Goal: Task Accomplishment & Management: Manage account settings

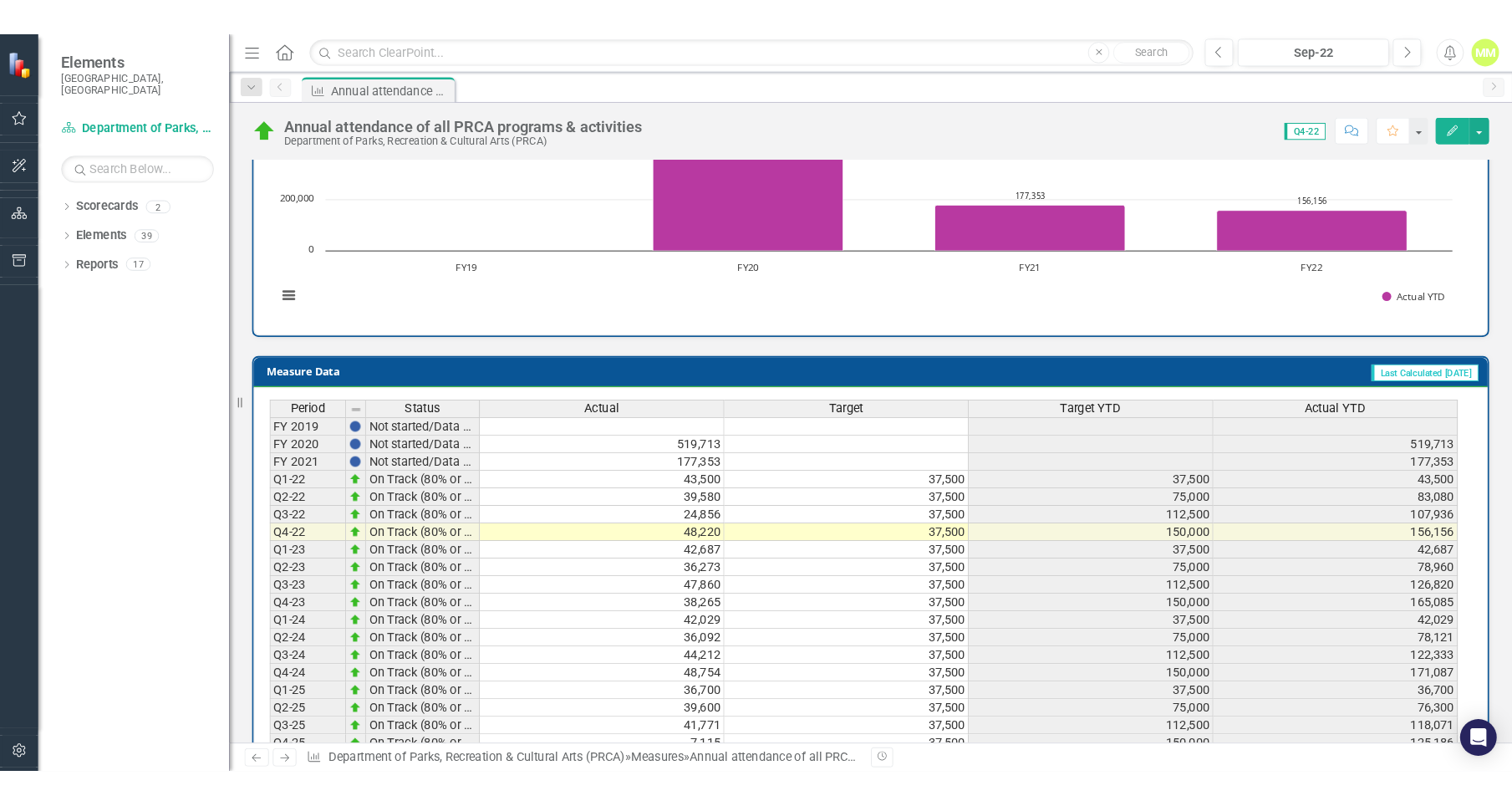
scroll to position [575, 0]
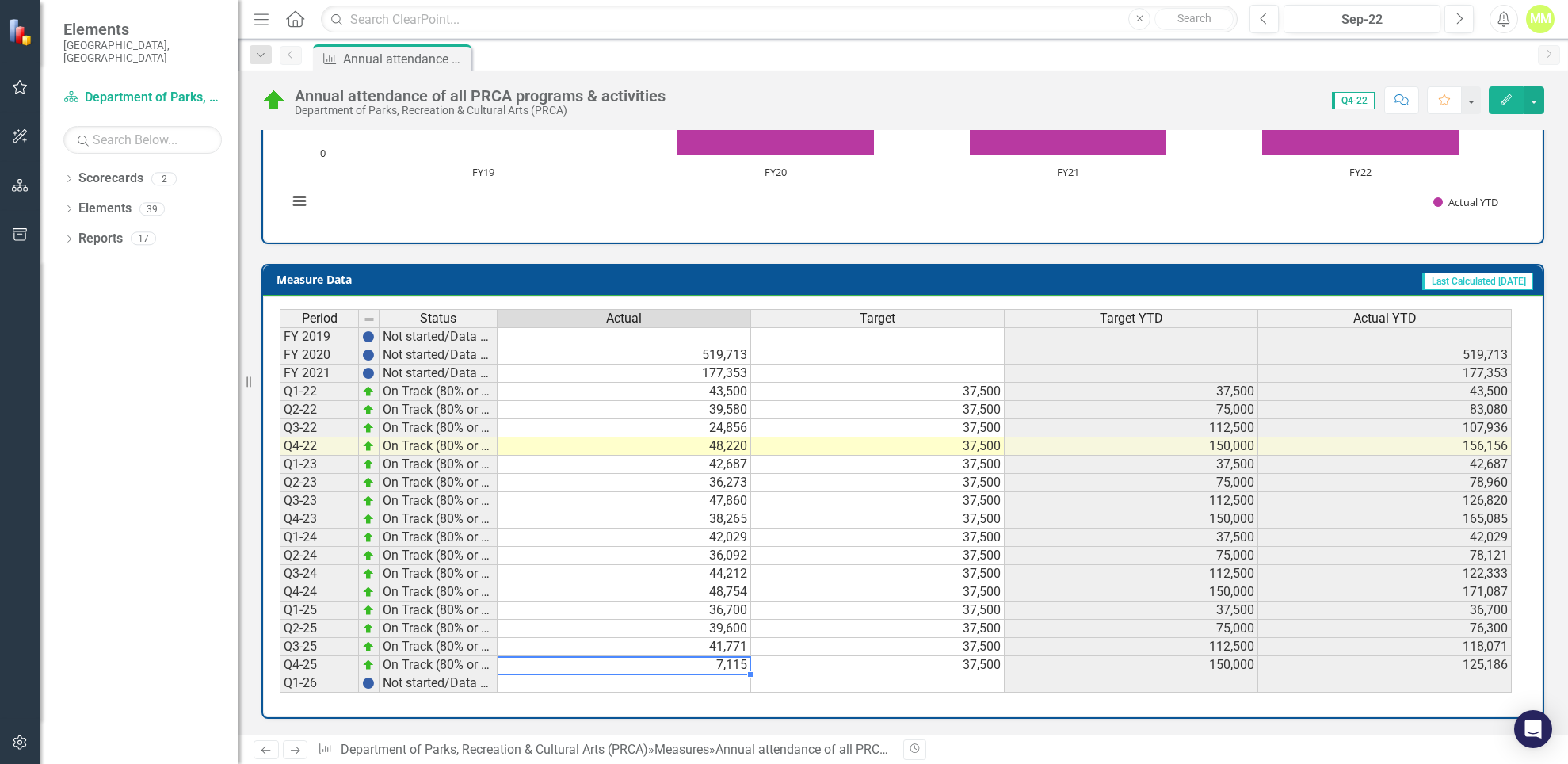
click at [734, 668] on td "7,115" at bounding box center [623, 665] width 253 height 19
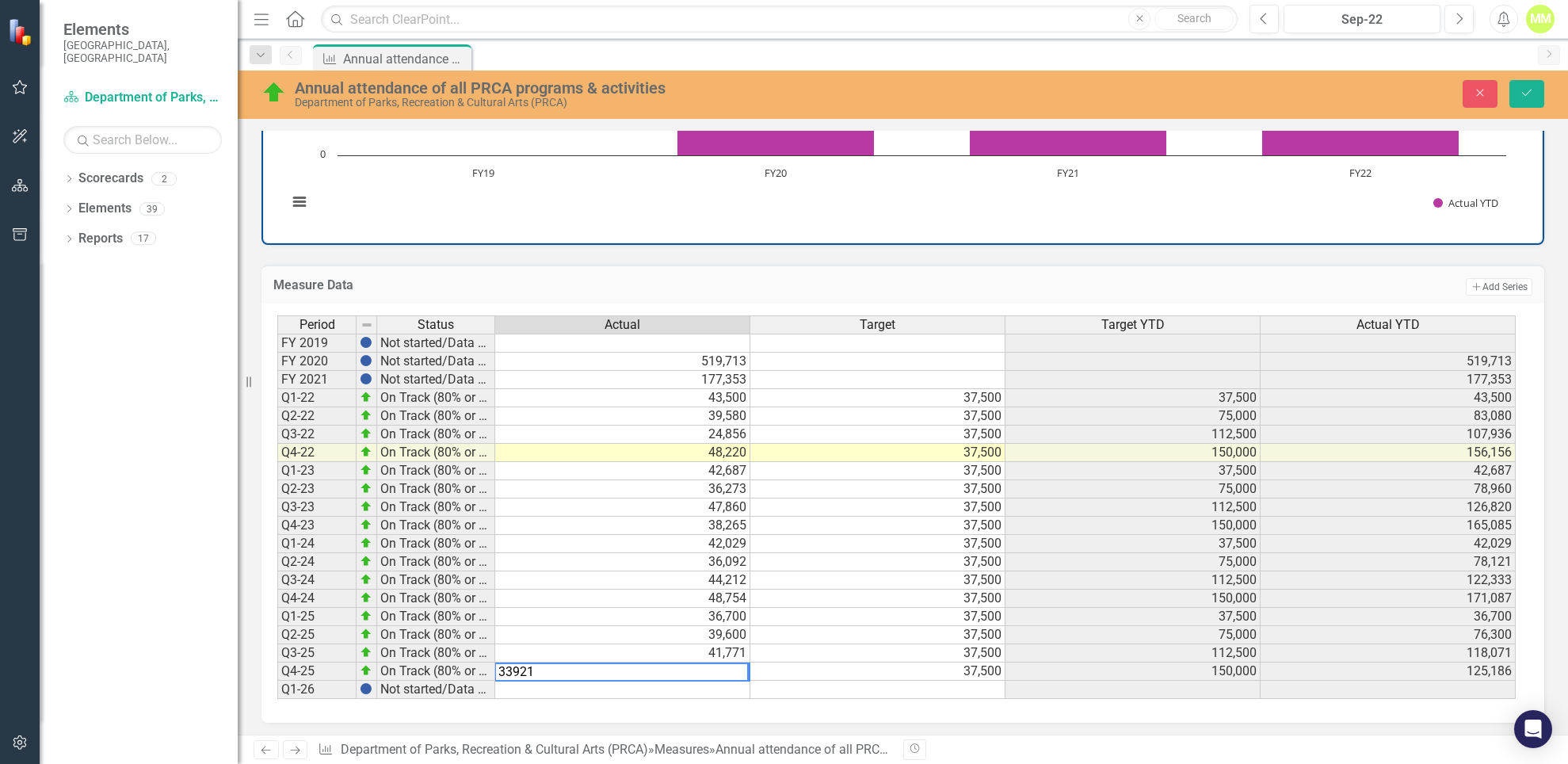
click at [814, 639] on td "37,500" at bounding box center [877, 635] width 255 height 19
type textarea "37500"
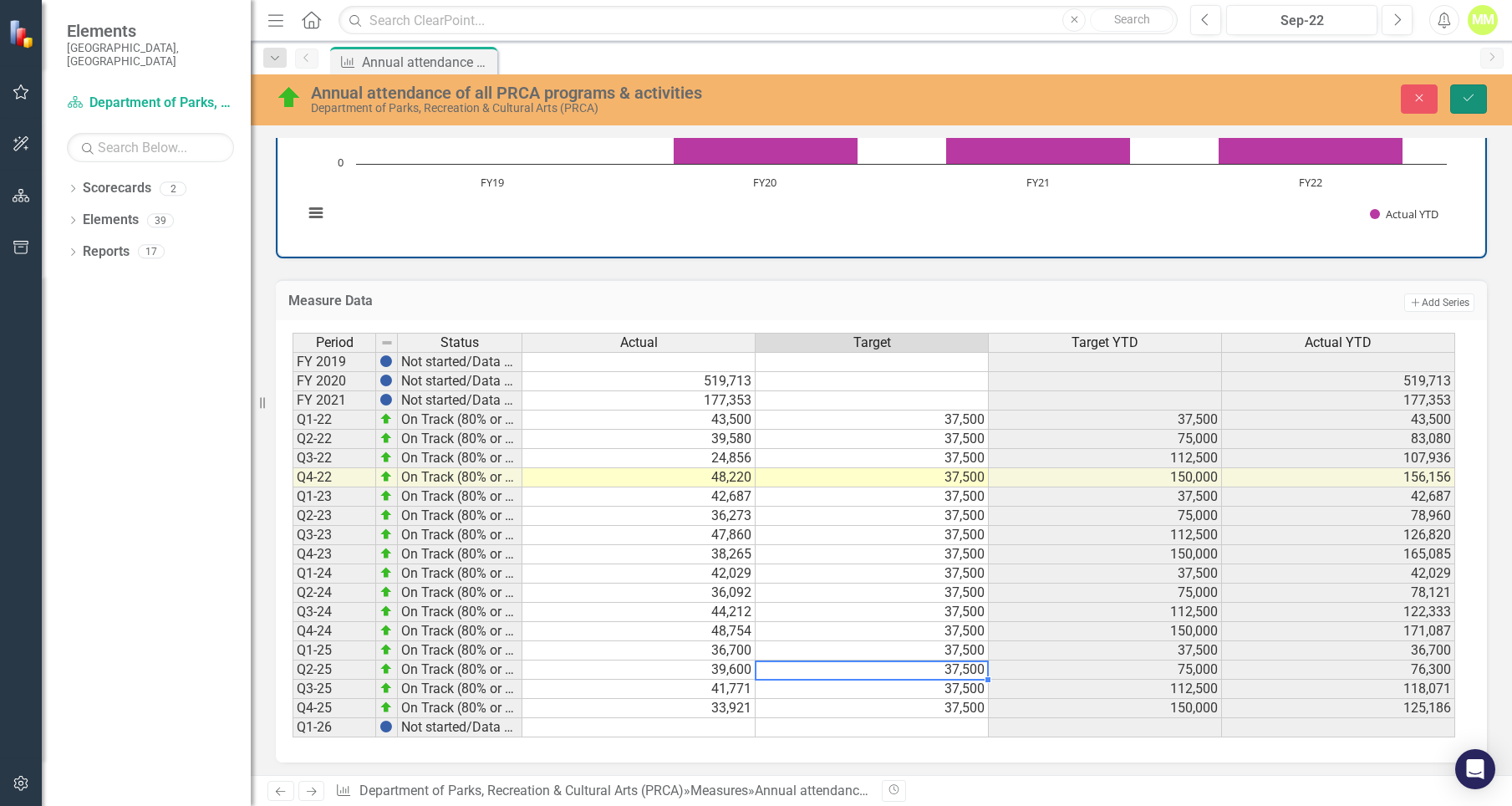
click at [1466, 93] on icon "Save" at bounding box center [1468, 98] width 15 height 12
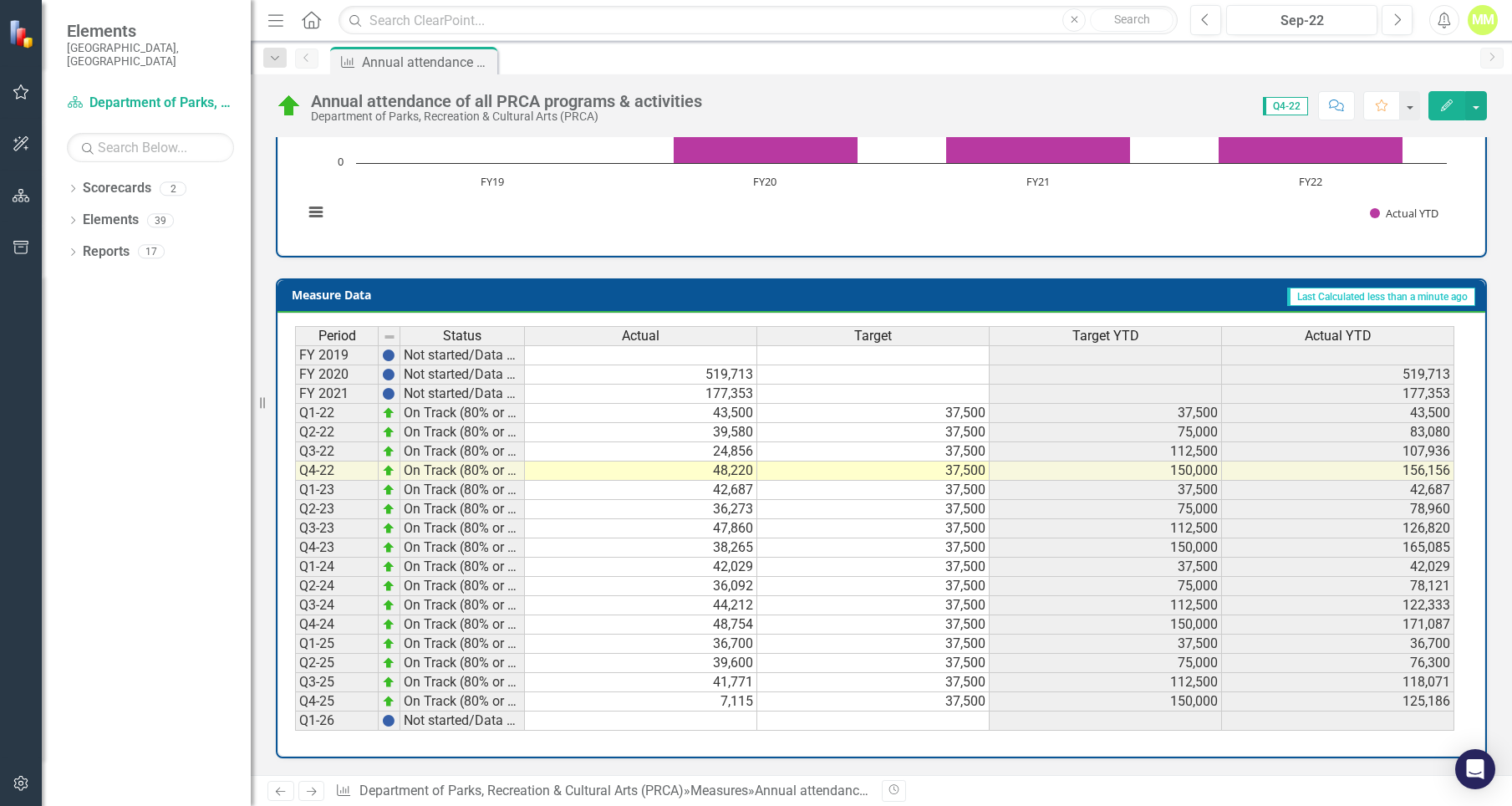
click at [716, 701] on td "7,115" at bounding box center [640, 701] width 232 height 20
click at [716, 701] on textarea at bounding box center [641, 701] width 233 height 21
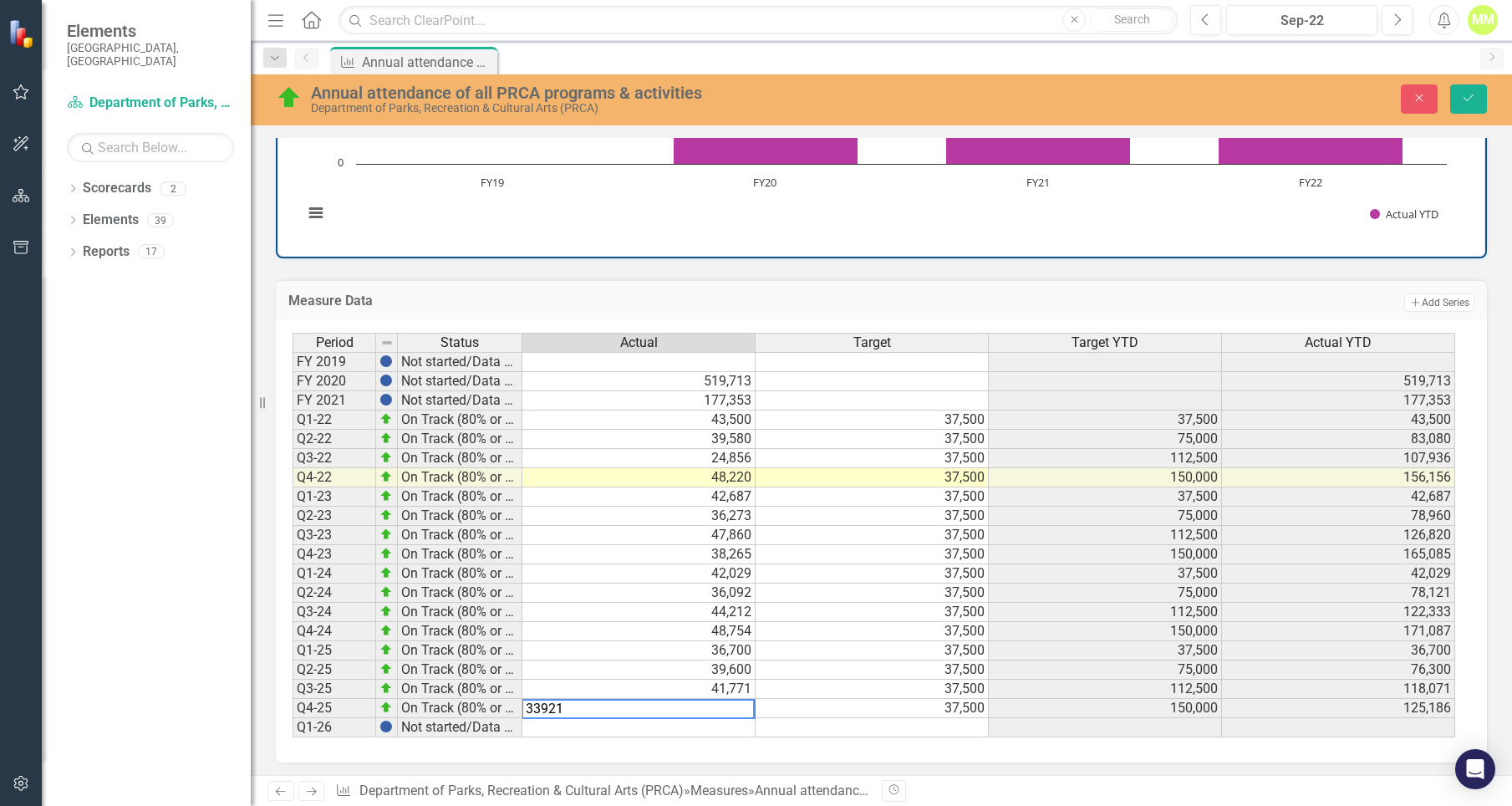
click at [293, 680] on div "Period Status Actual Target Target YTD Actual YTD FY 2019 Not started/Data not …" at bounding box center [293, 534] width 0 height 404
type textarea "41771"
click at [1466, 96] on icon "Save" at bounding box center [1468, 98] width 15 height 12
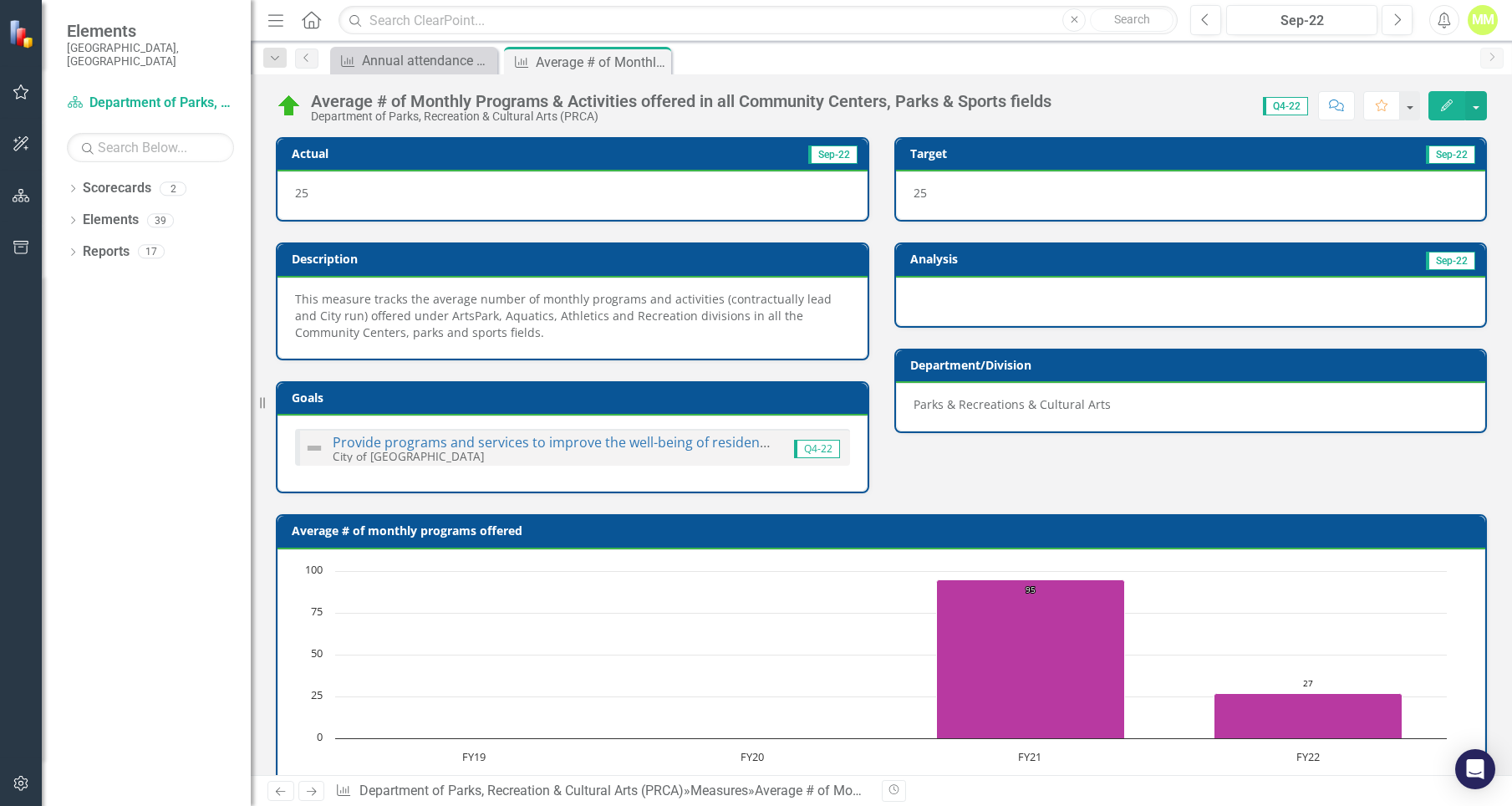
scroll to position [575, 0]
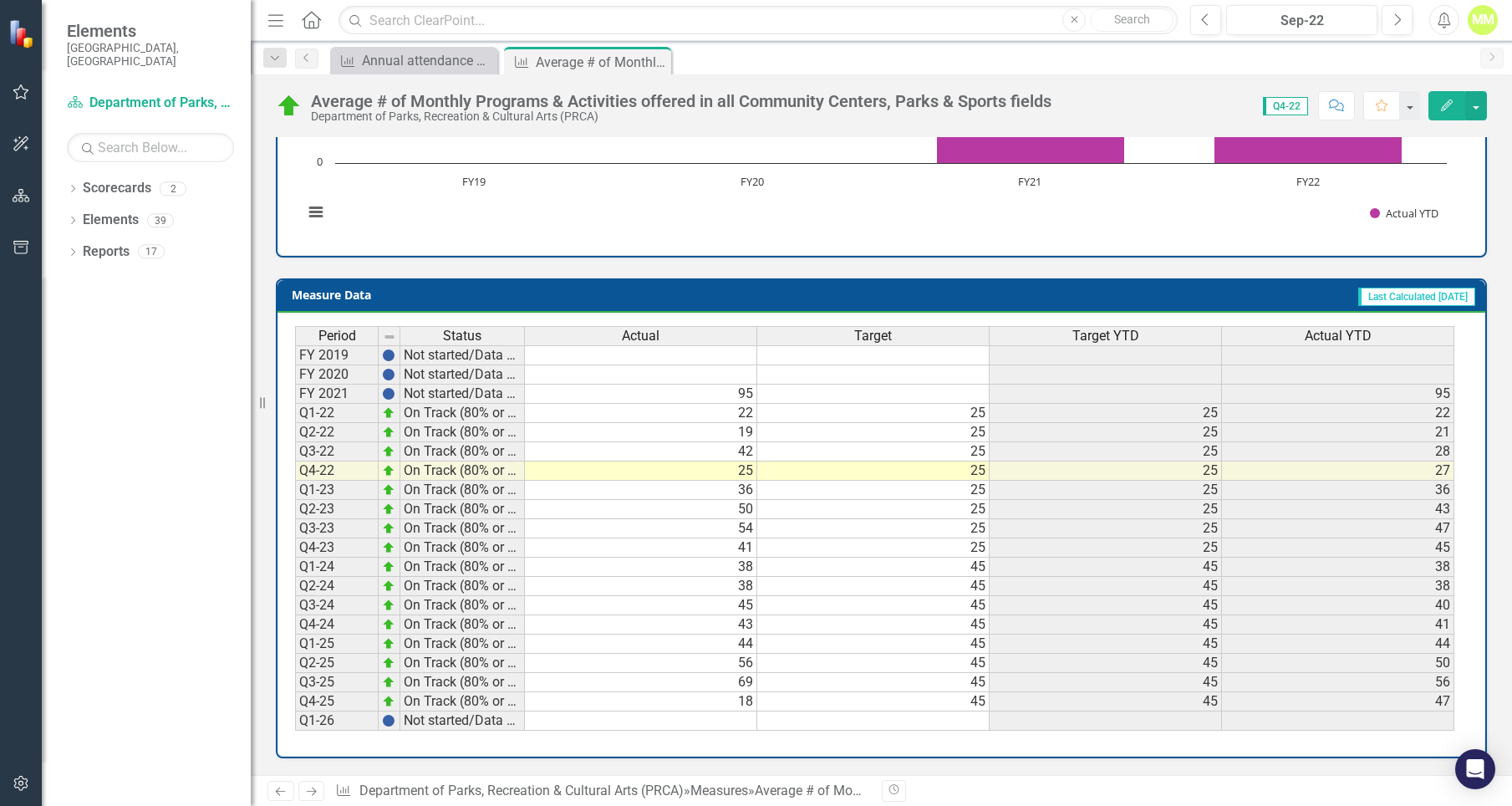
click at [743, 697] on td "18" at bounding box center [640, 701] width 232 height 20
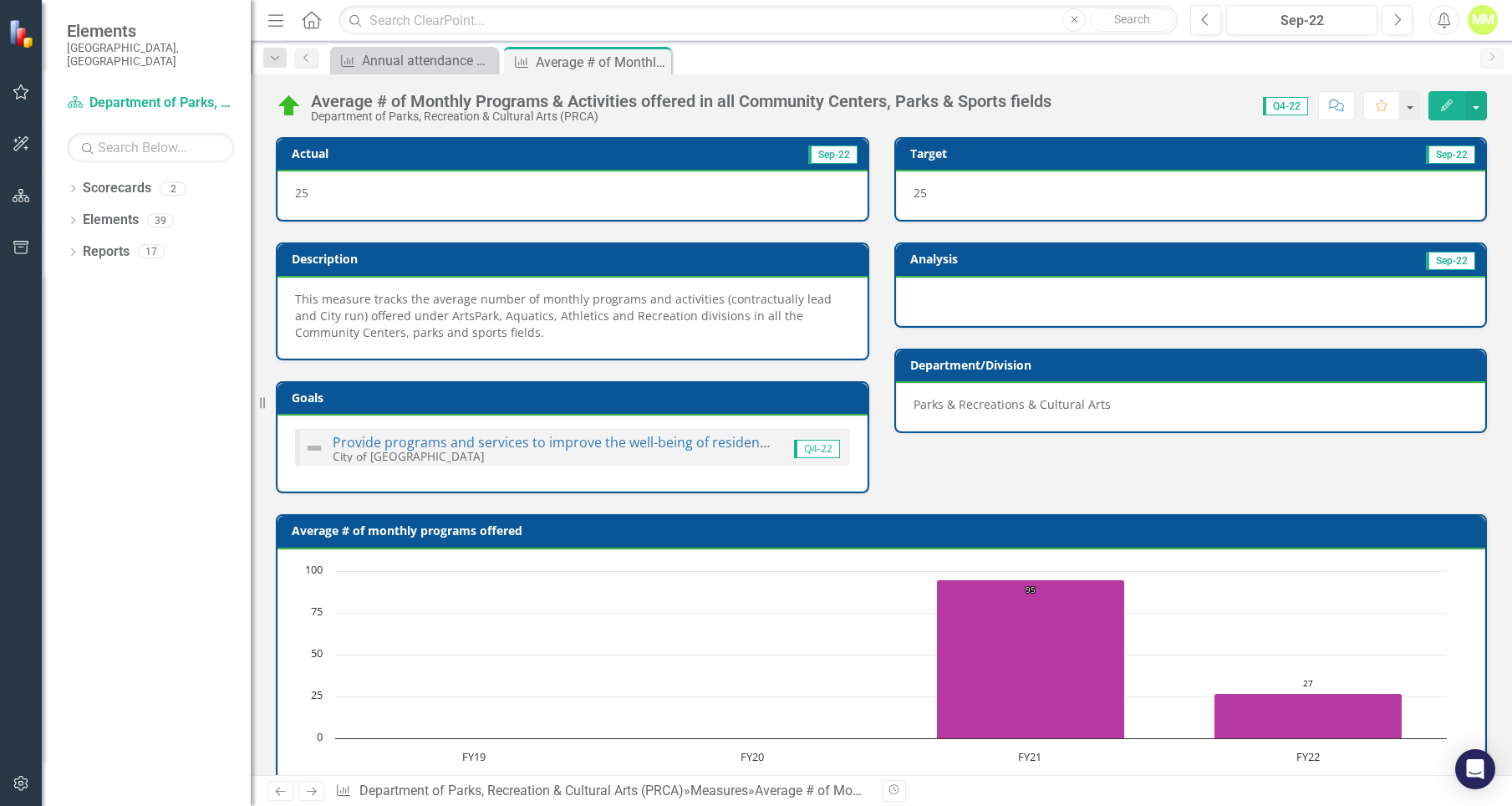
scroll to position [575, 0]
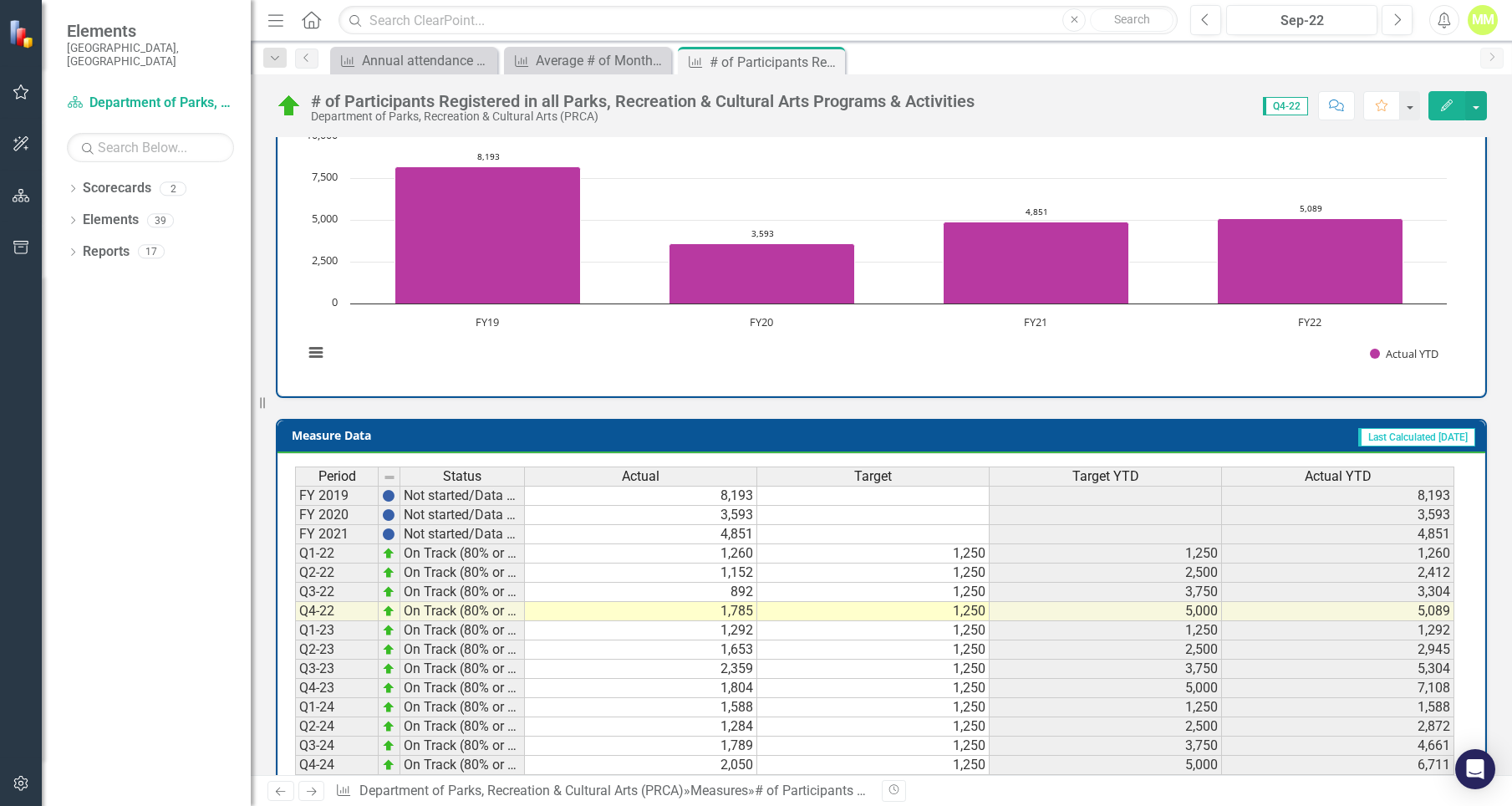
scroll to position [559, 0]
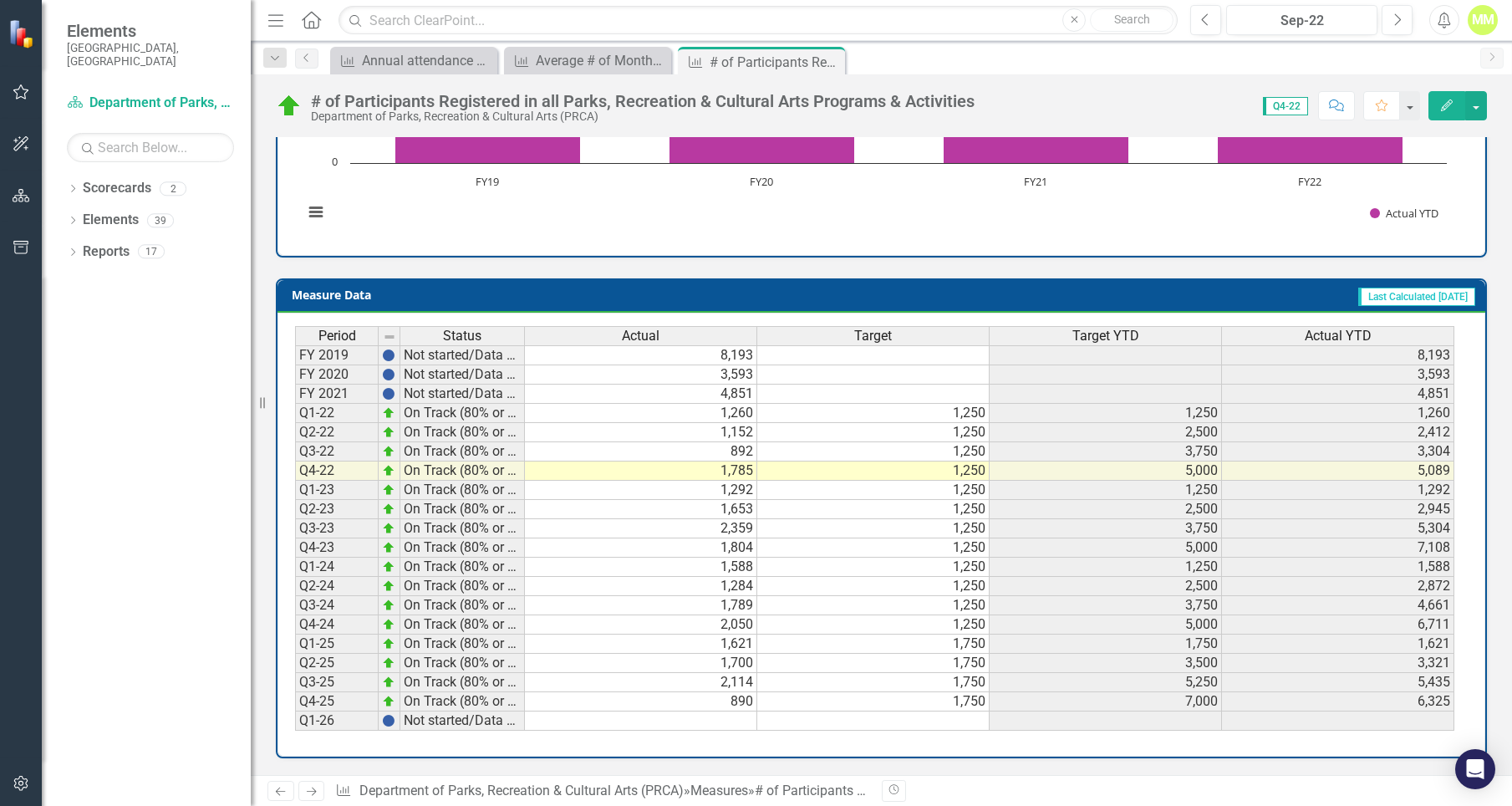
click at [749, 707] on td "890" at bounding box center [640, 701] width 232 height 20
click at [748, 707] on td "890" at bounding box center [640, 701] width 232 height 20
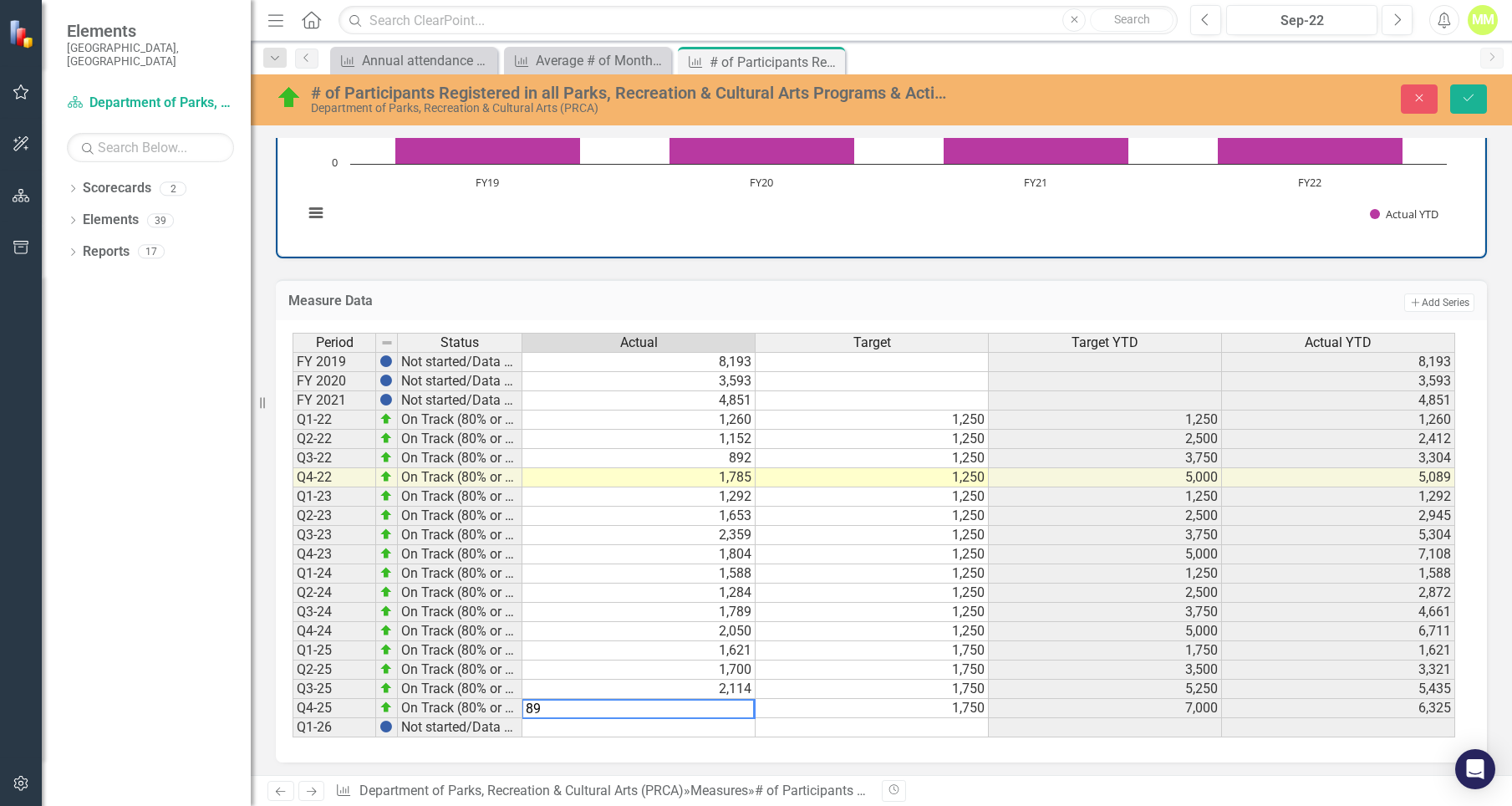
type textarea "8"
click at [578, 639] on td "2,050" at bounding box center [639, 632] width 233 height 20
type textarea "2050"
click at [1460, 92] on button "Save" at bounding box center [1469, 99] width 37 height 29
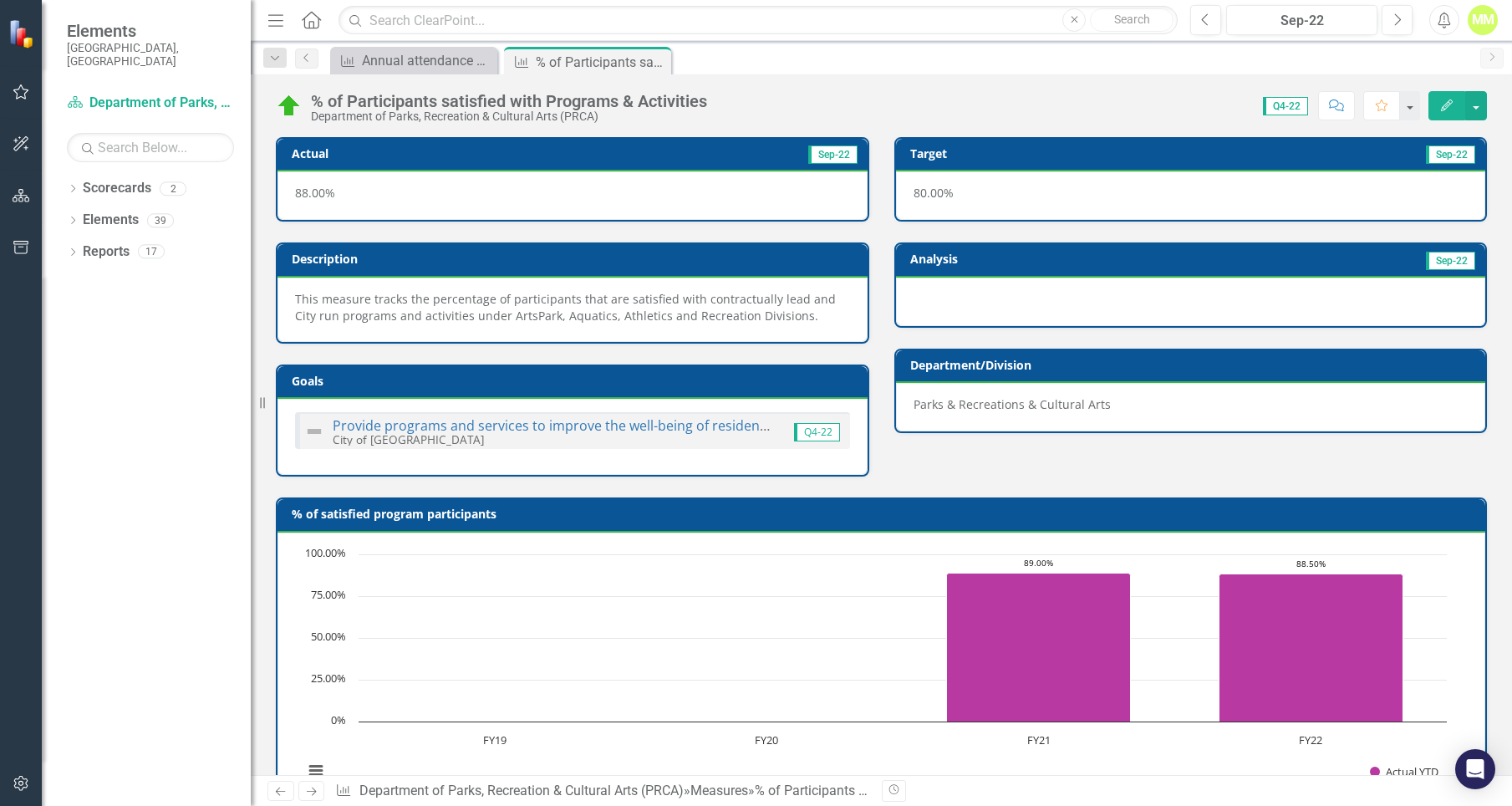
scroll to position [559, 0]
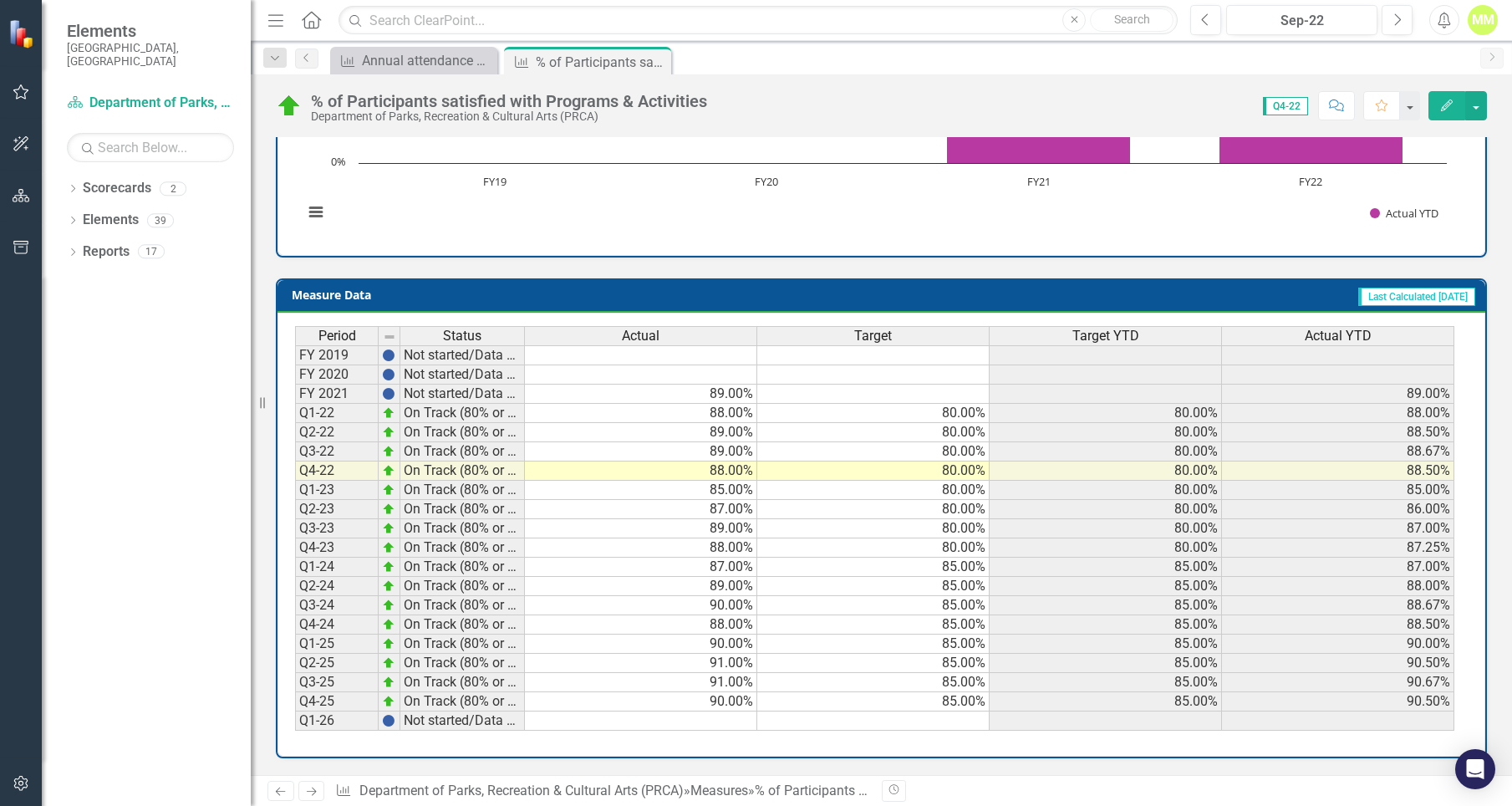
click at [737, 701] on td "90.00%" at bounding box center [640, 701] width 232 height 20
click at [731, 704] on td "90.00%" at bounding box center [640, 701] width 232 height 20
click at [731, 704] on textarea "90" at bounding box center [641, 701] width 233 height 21
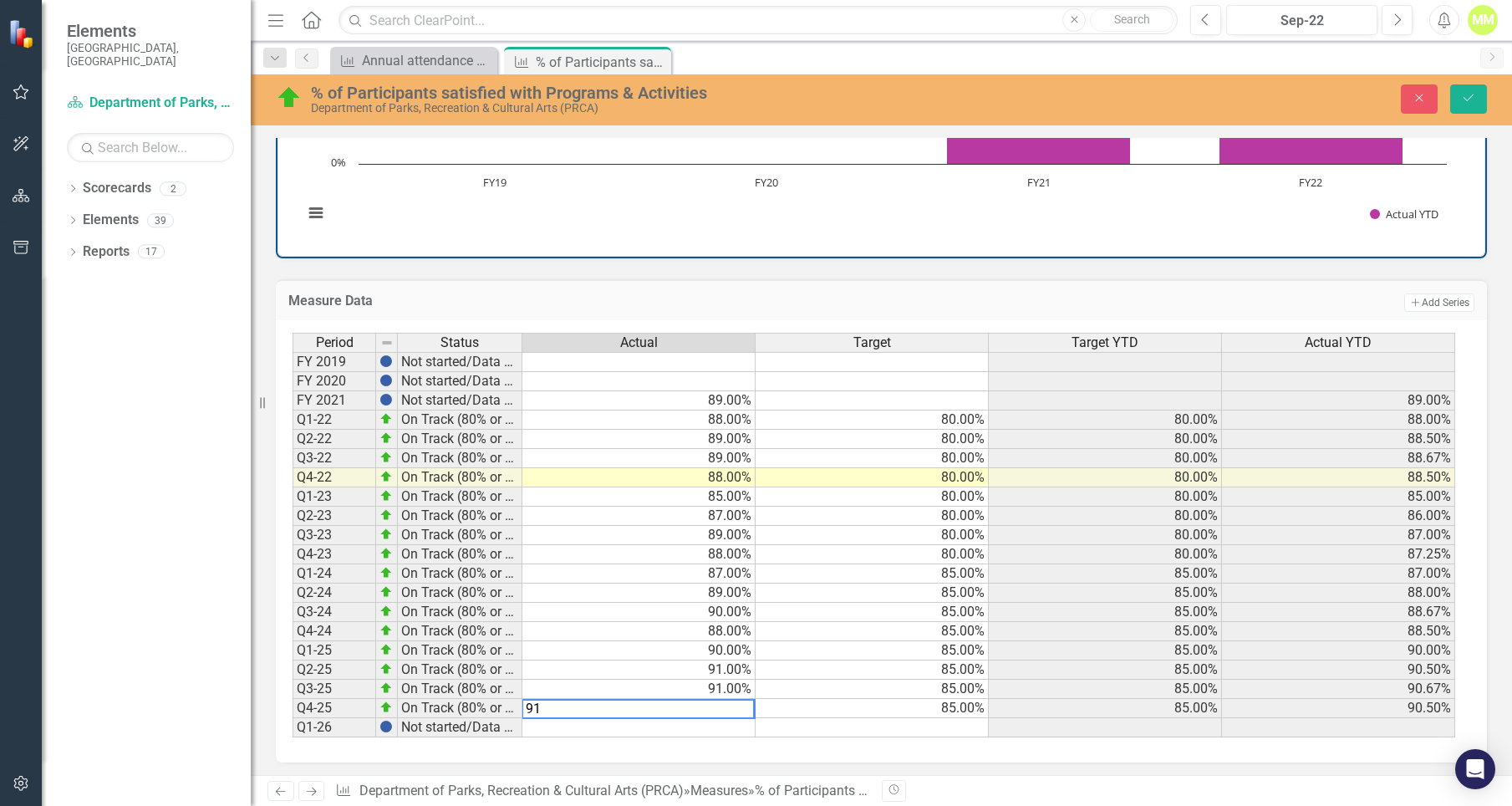
type textarea "91"
click at [627, 670] on td "91.00%" at bounding box center [639, 670] width 233 height 20
click at [1459, 96] on button "Save" at bounding box center [1469, 99] width 37 height 29
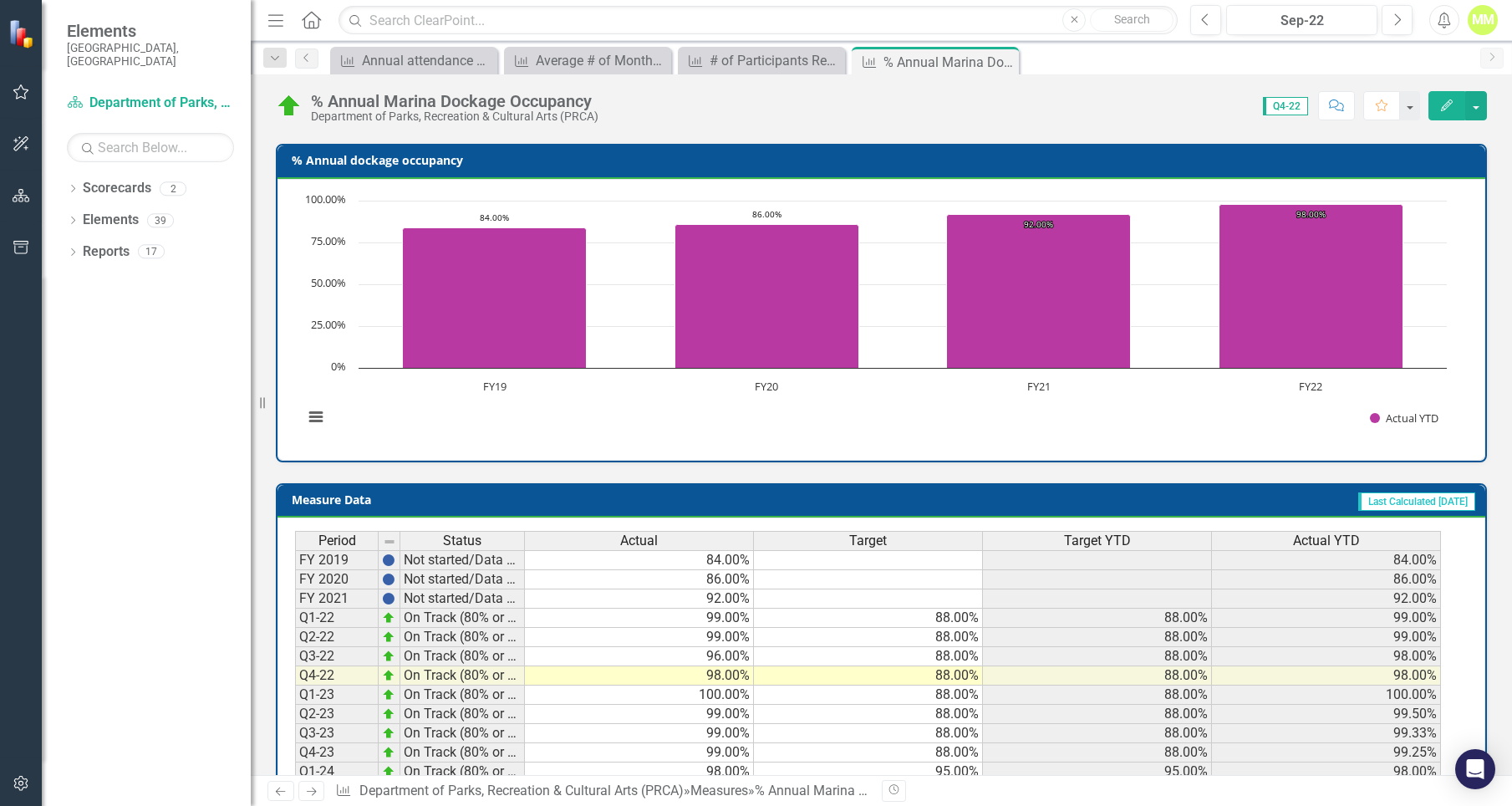
scroll to position [542, 0]
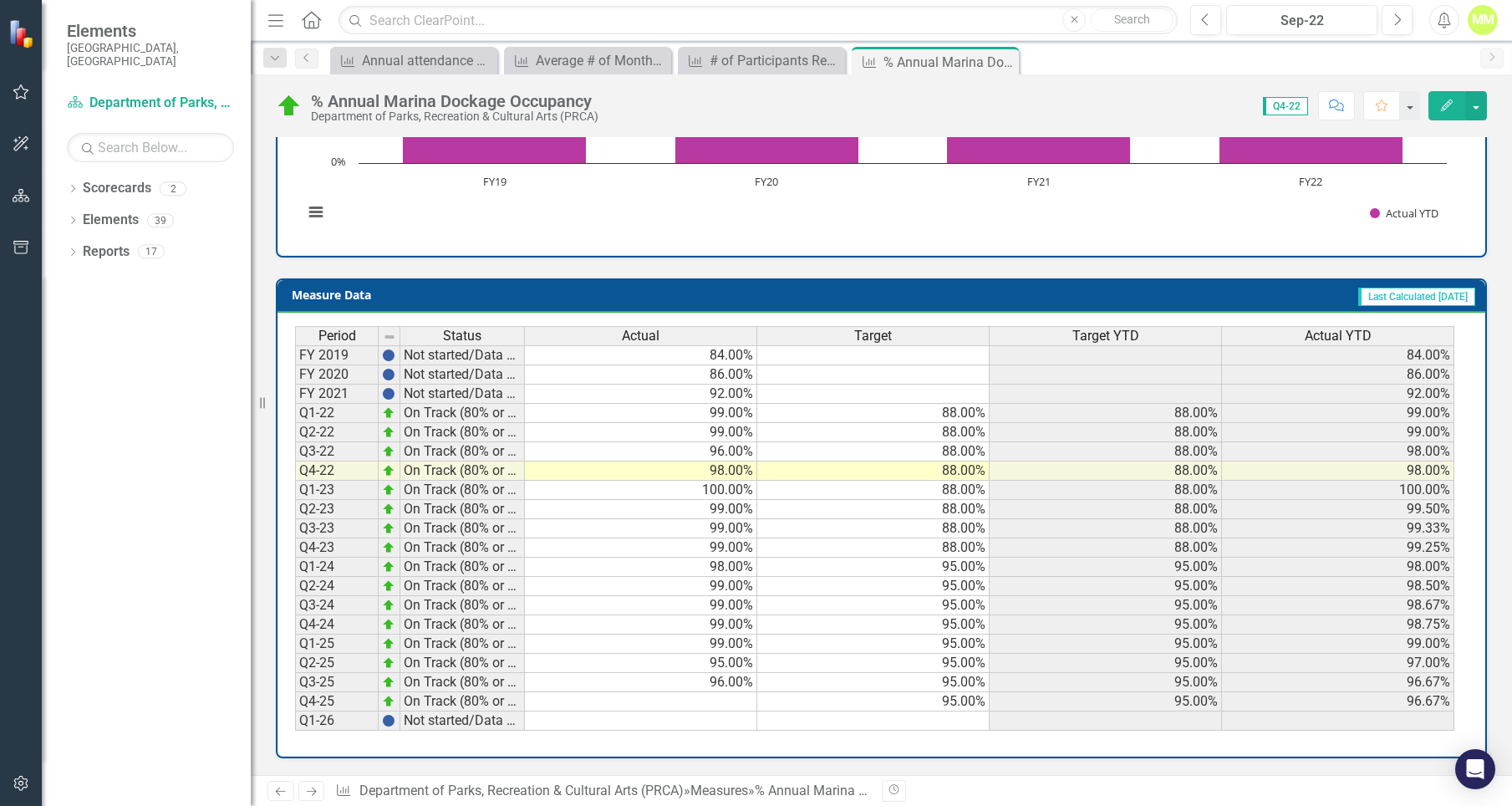
click at [699, 699] on td at bounding box center [640, 701] width 232 height 20
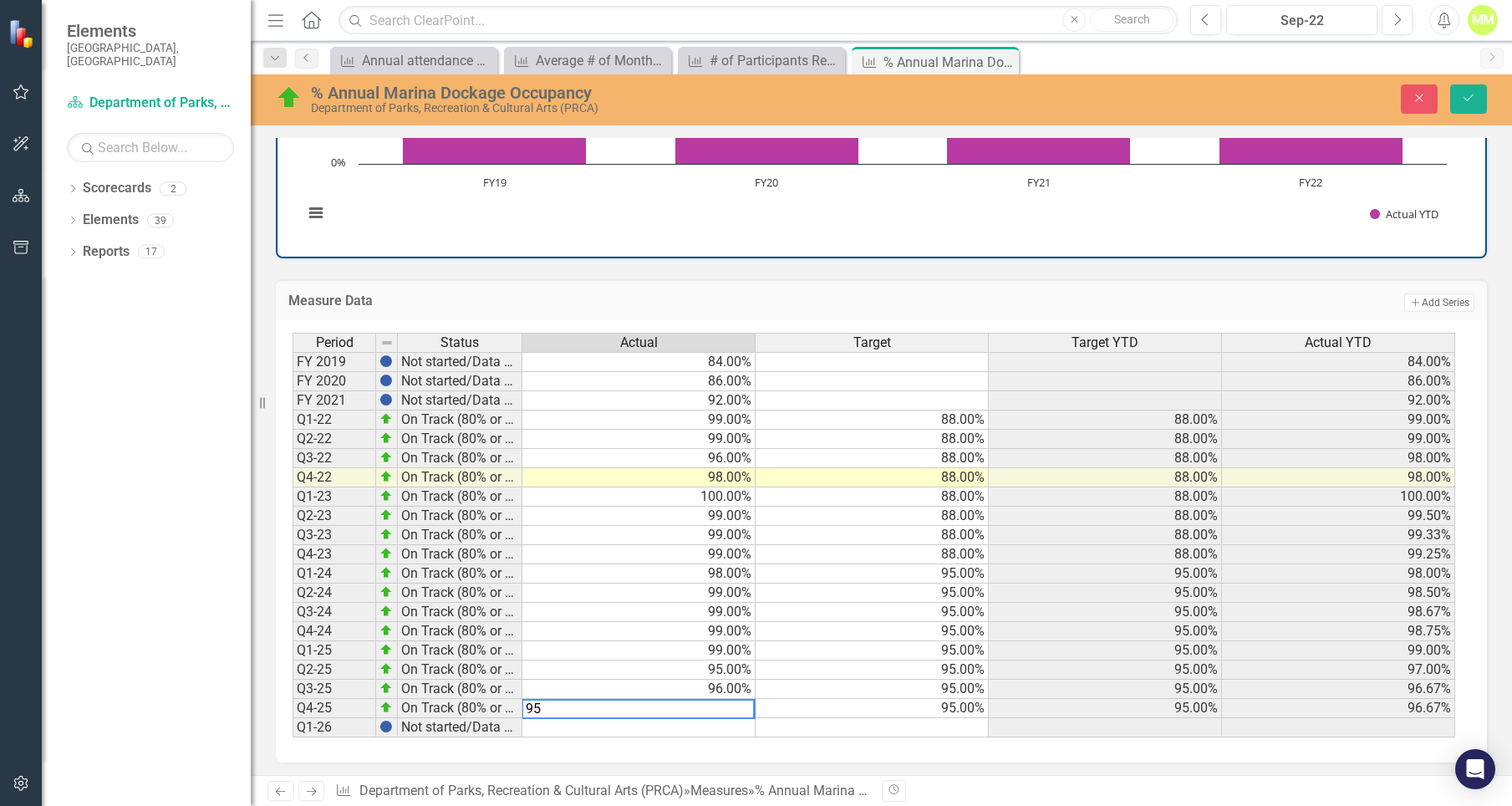
type textarea "95"
click at [631, 675] on td "95.00%" at bounding box center [639, 670] width 233 height 20
click at [1460, 89] on button "Save" at bounding box center [1469, 99] width 37 height 29
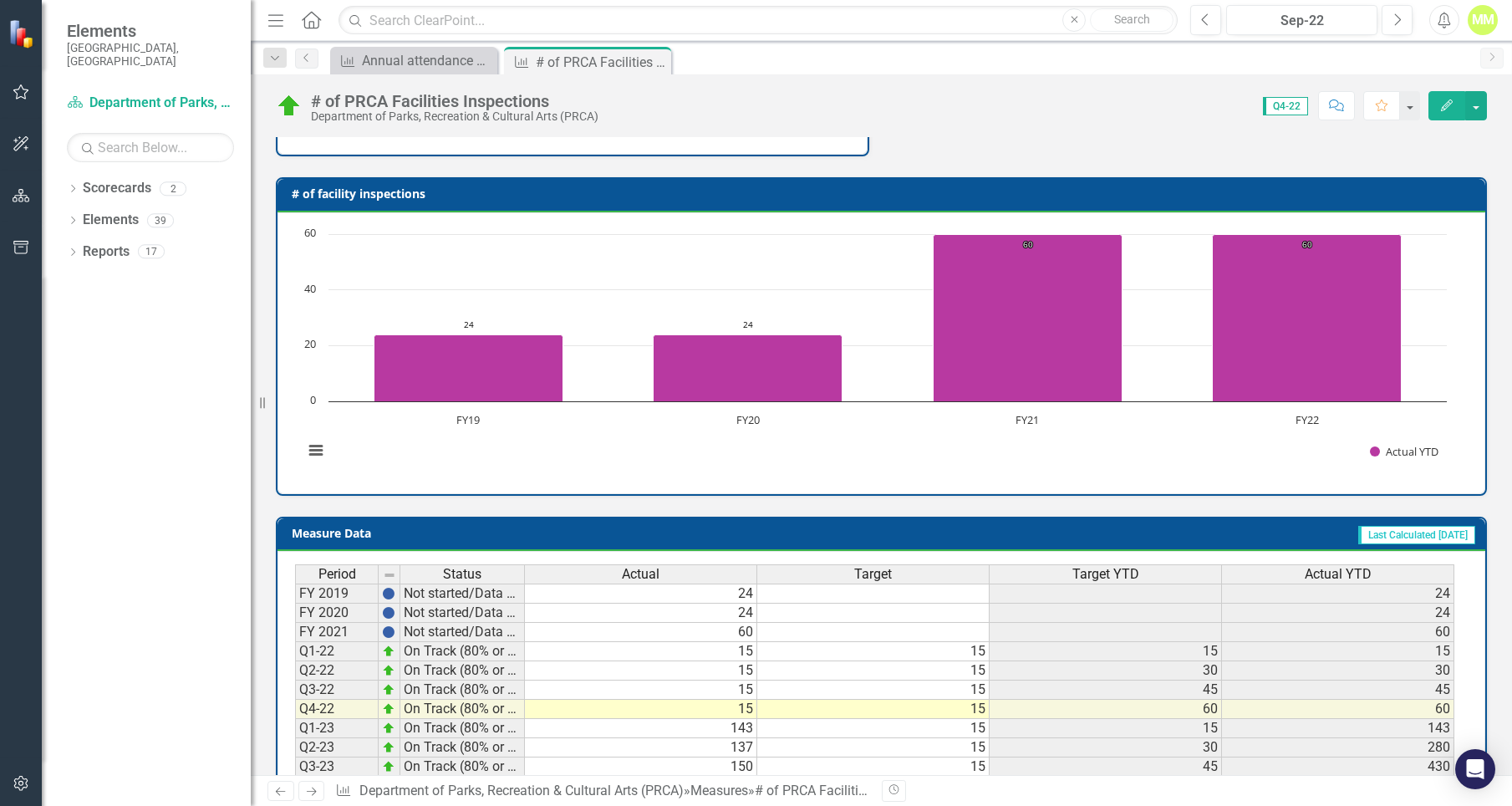
scroll to position [559, 0]
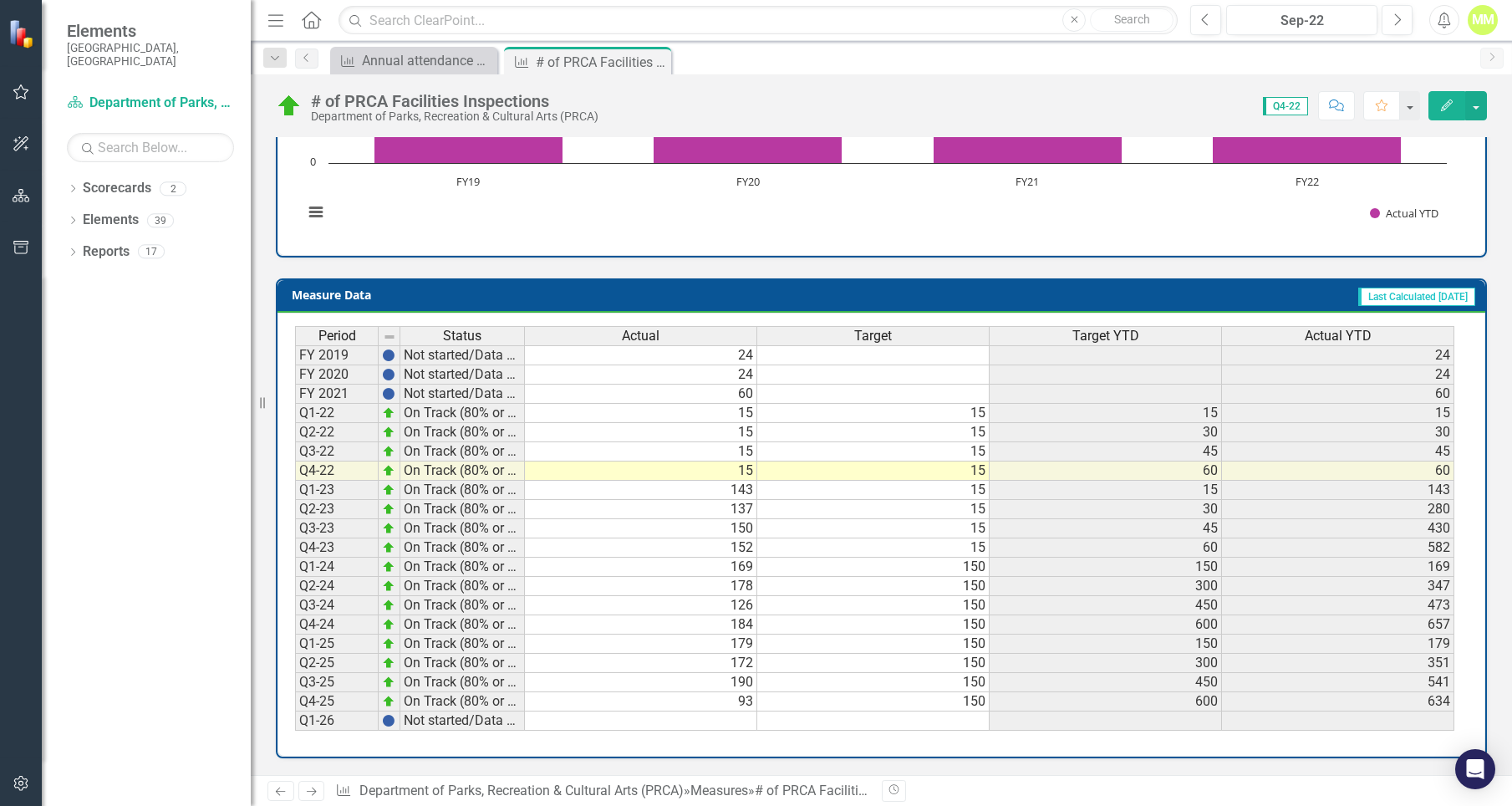
click at [746, 696] on td "93" at bounding box center [640, 701] width 232 height 20
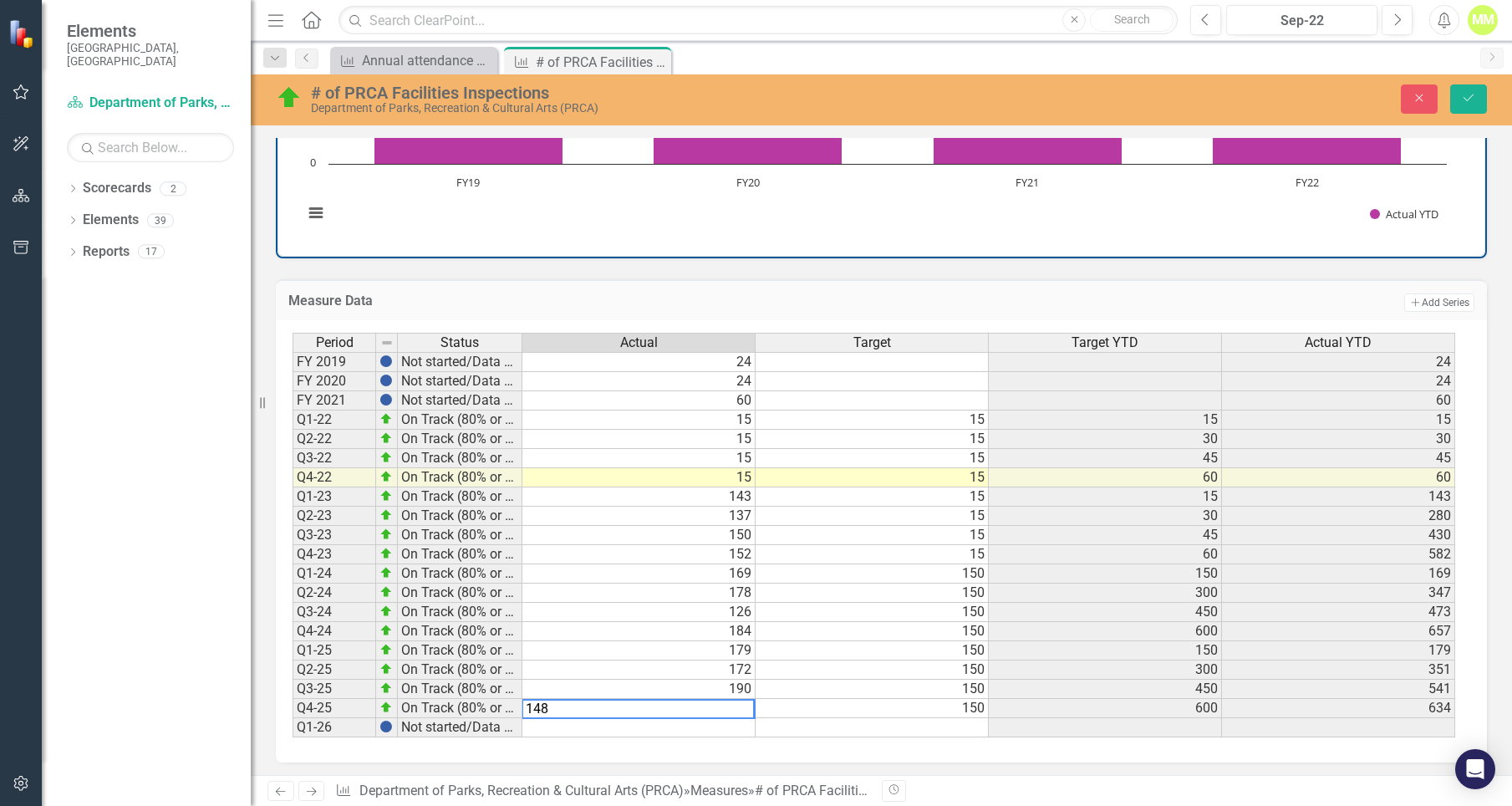
type textarea "148"
click at [733, 728] on td at bounding box center [639, 728] width 233 height 20
click at [1467, 95] on icon "Save" at bounding box center [1468, 98] width 15 height 12
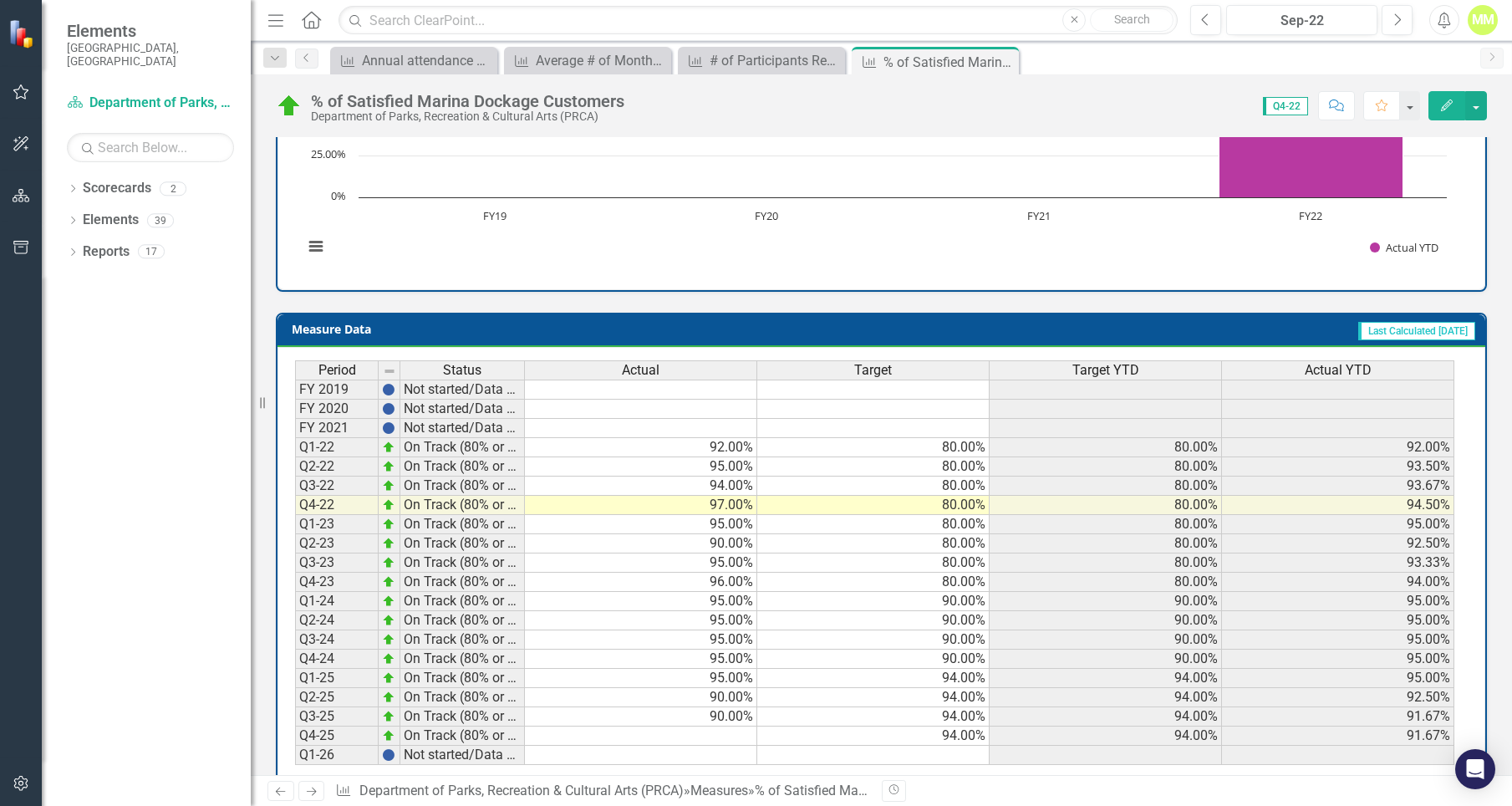
scroll to position [559, 0]
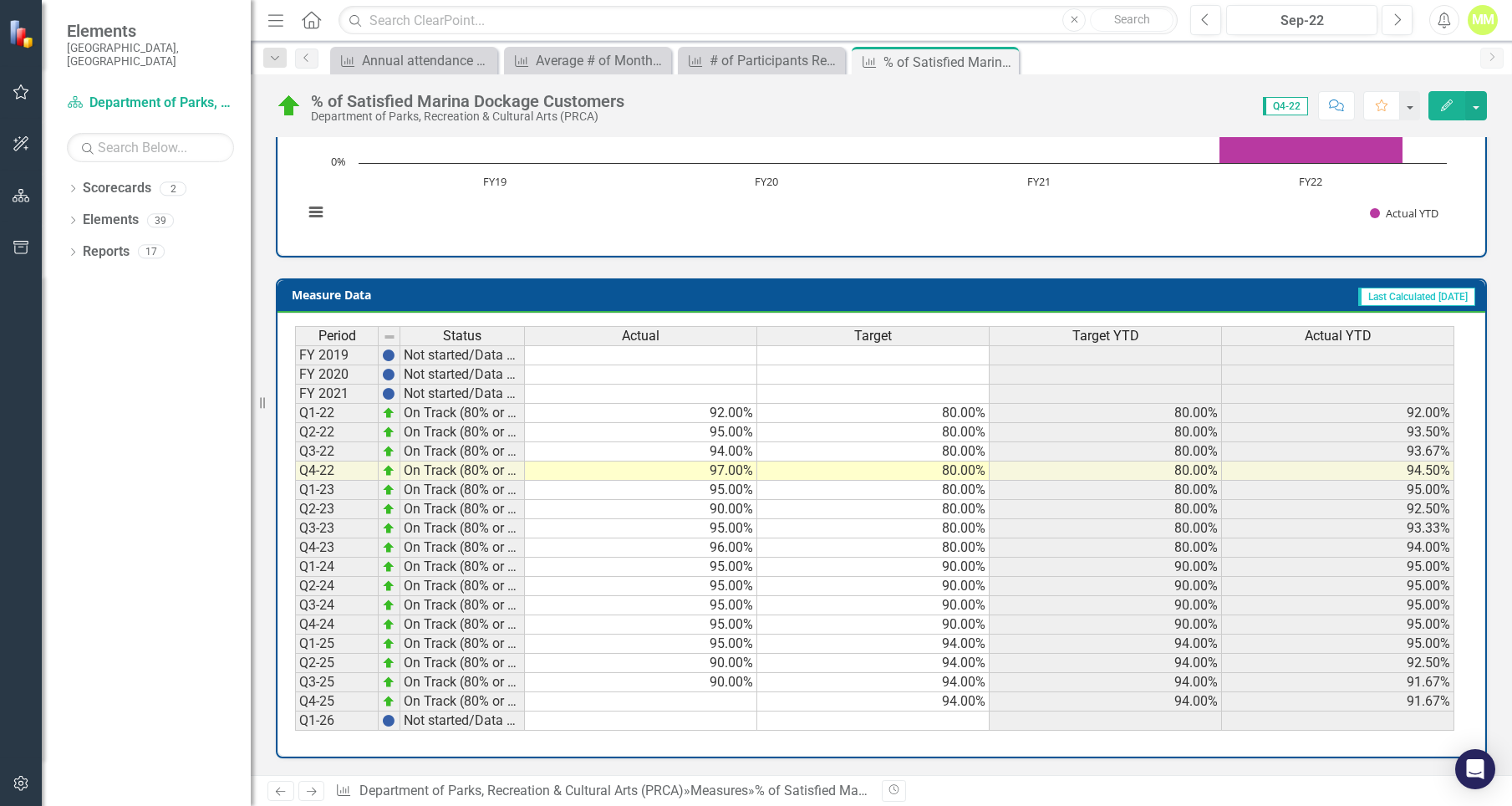
click at [708, 698] on td at bounding box center [640, 701] width 232 height 20
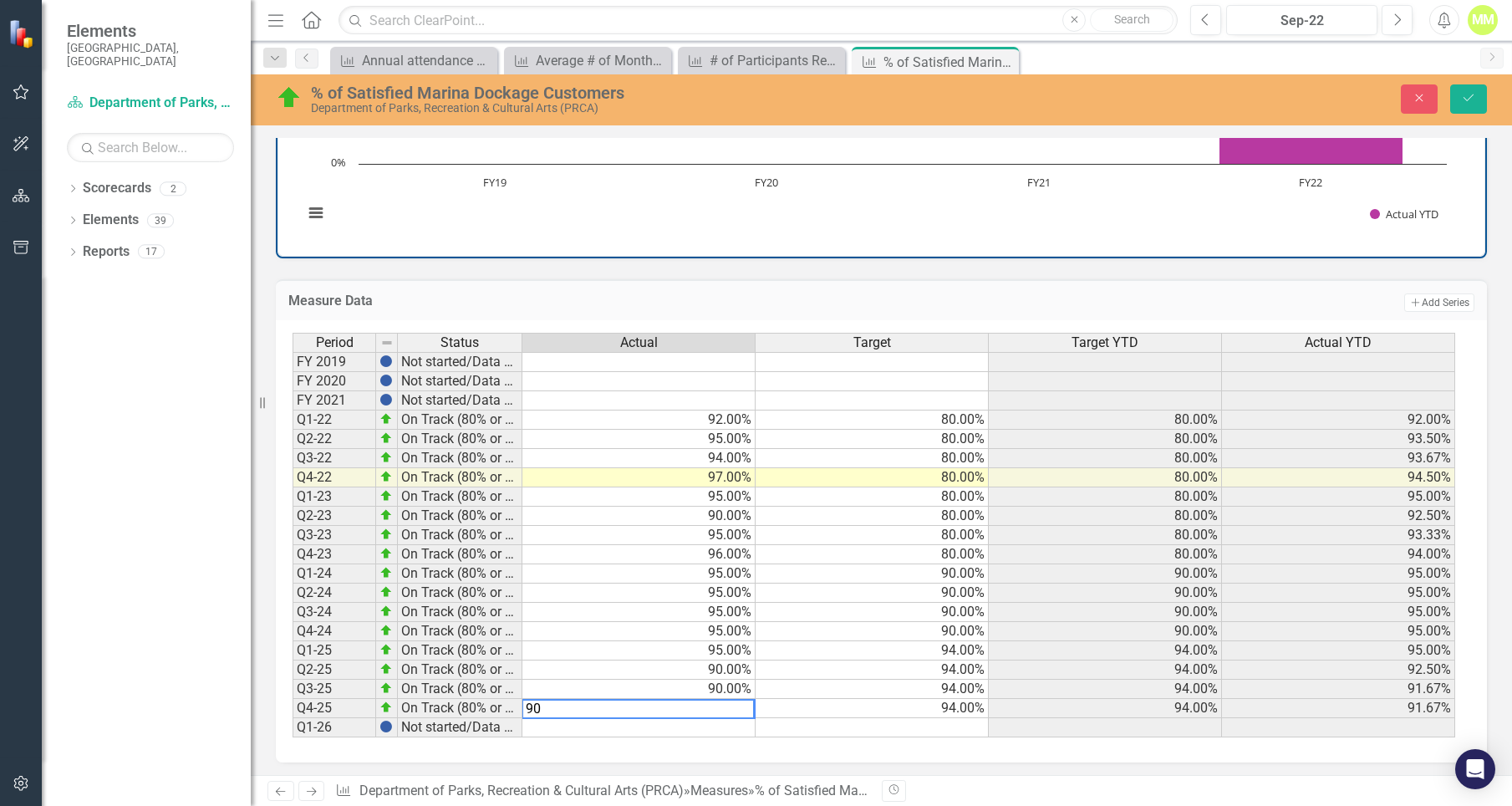
type textarea "90"
click at [293, 680] on div "Period Status Actual Target Target YTD Actual YTD FY 2019 Not started/Data not …" at bounding box center [293, 534] width 0 height 404
click at [1477, 101] on button "Save" at bounding box center [1469, 99] width 37 height 29
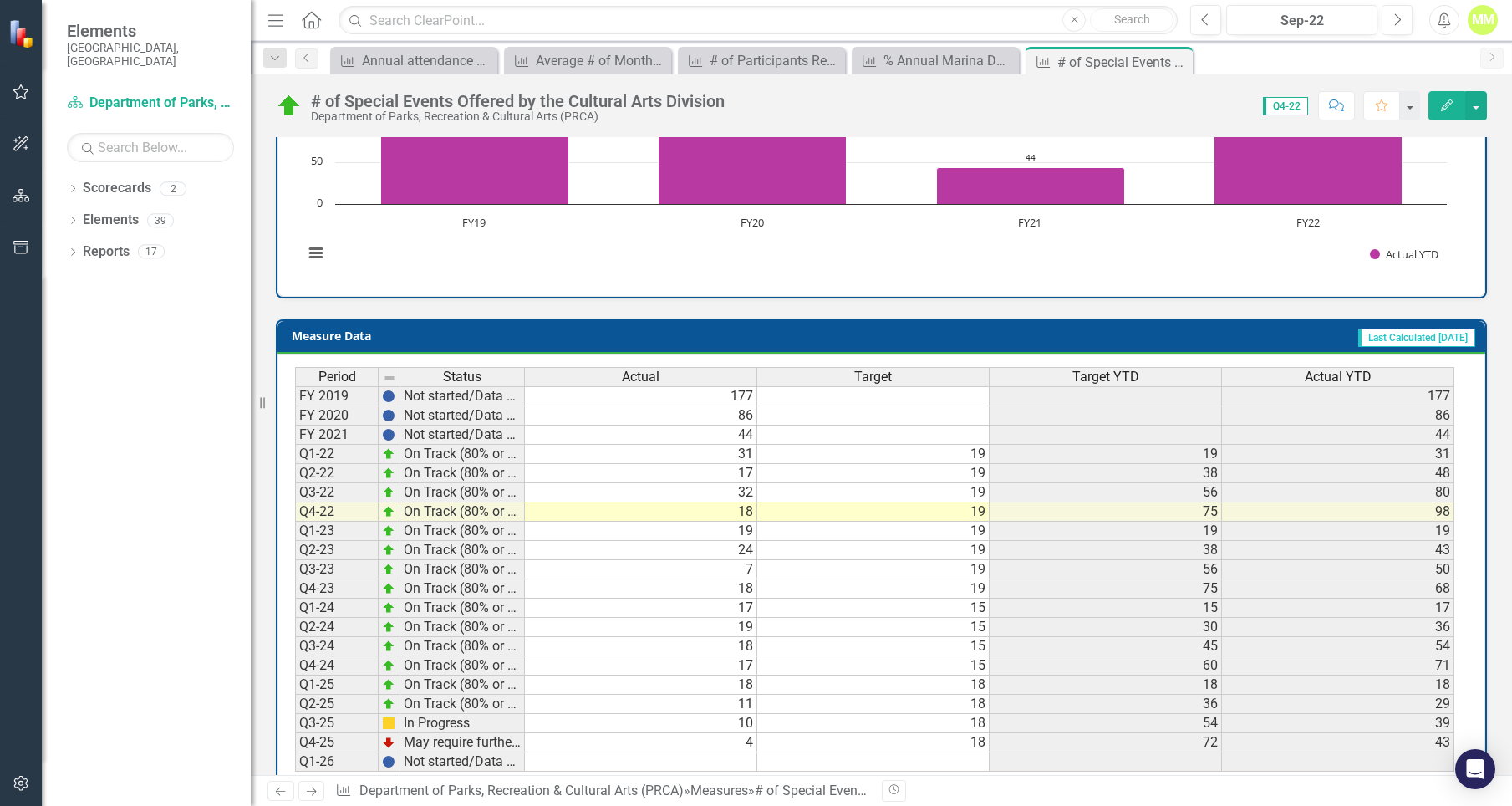
scroll to position [542, 0]
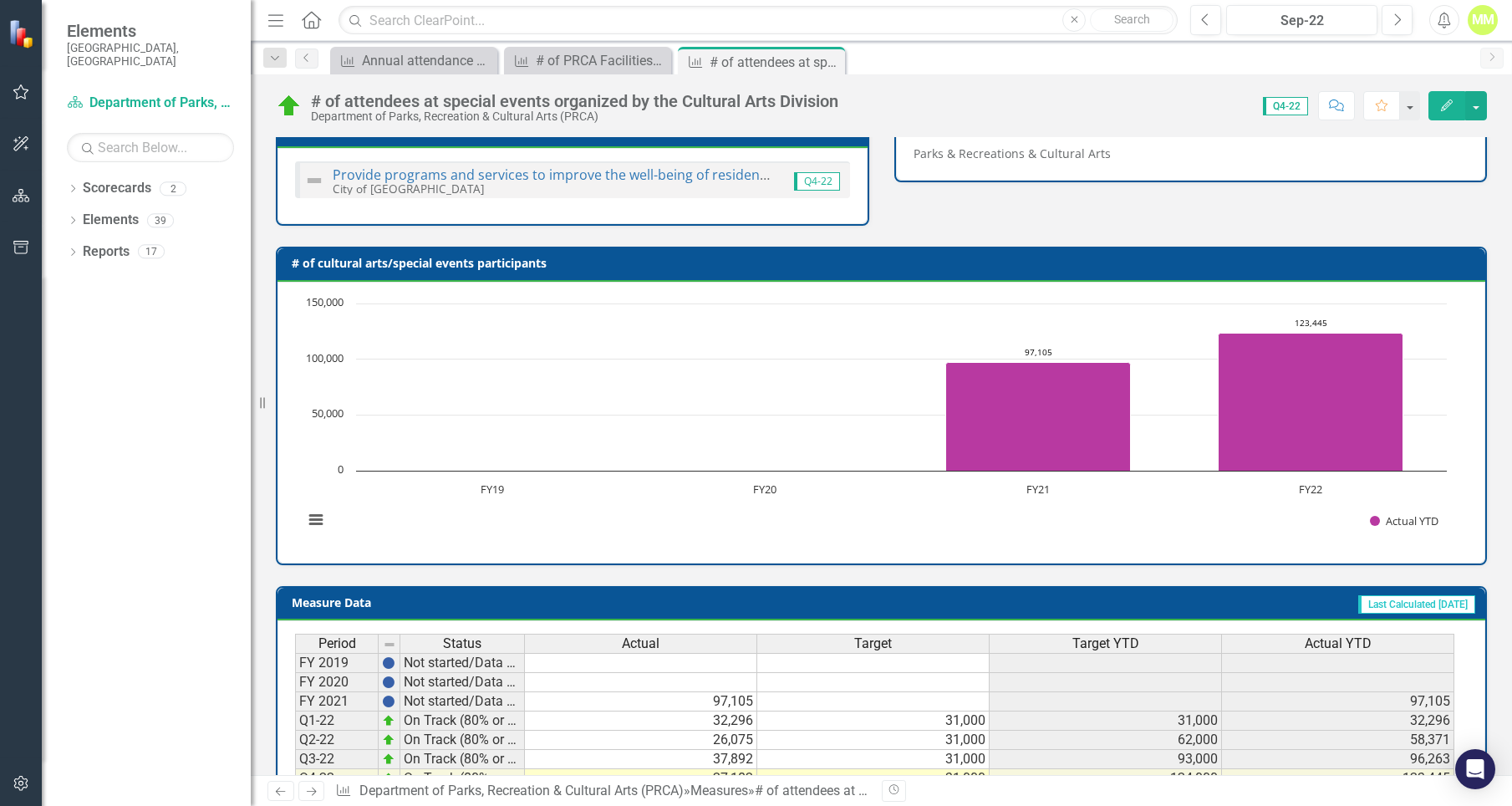
scroll to position [542, 0]
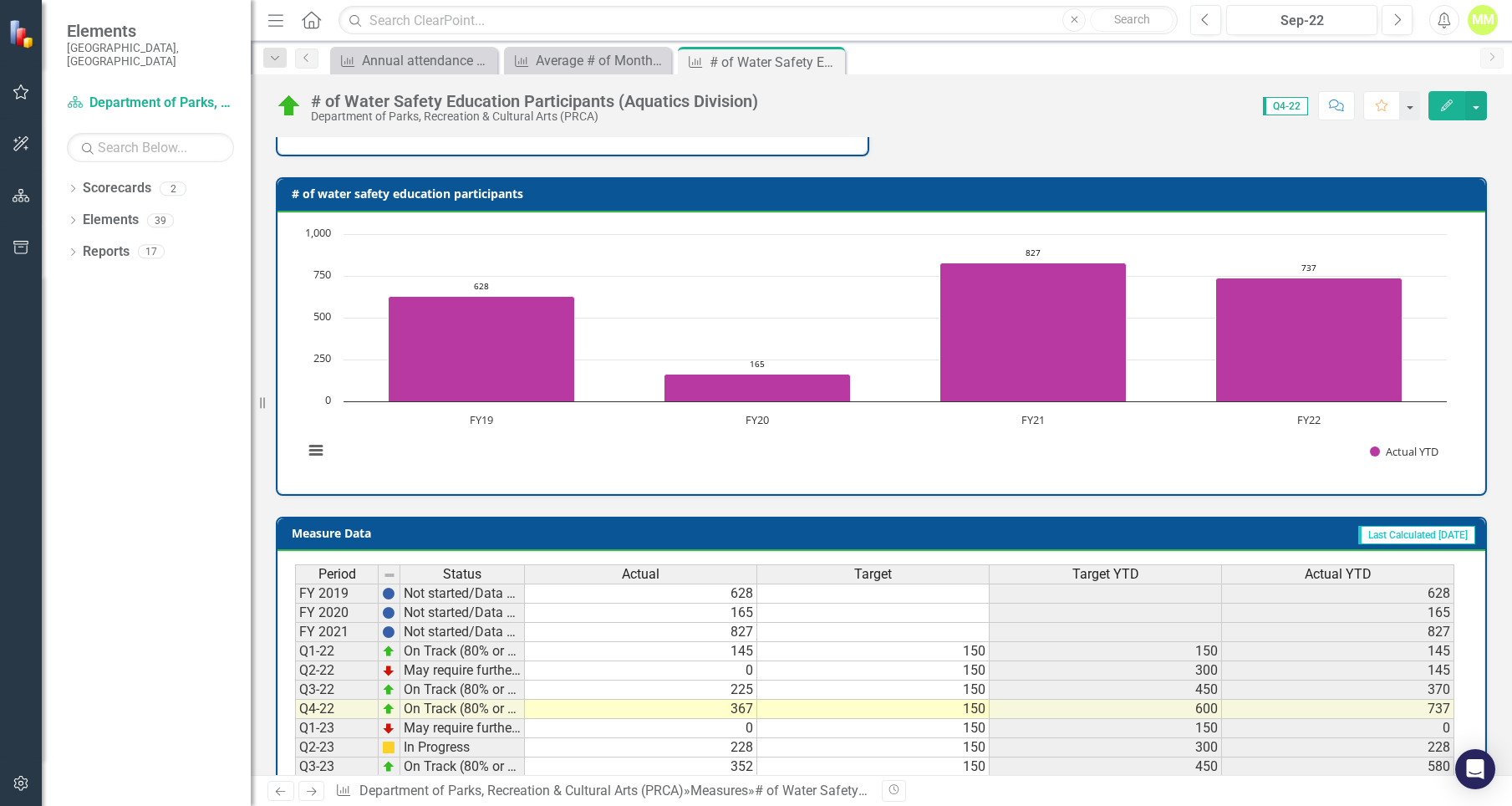
scroll to position [542, 0]
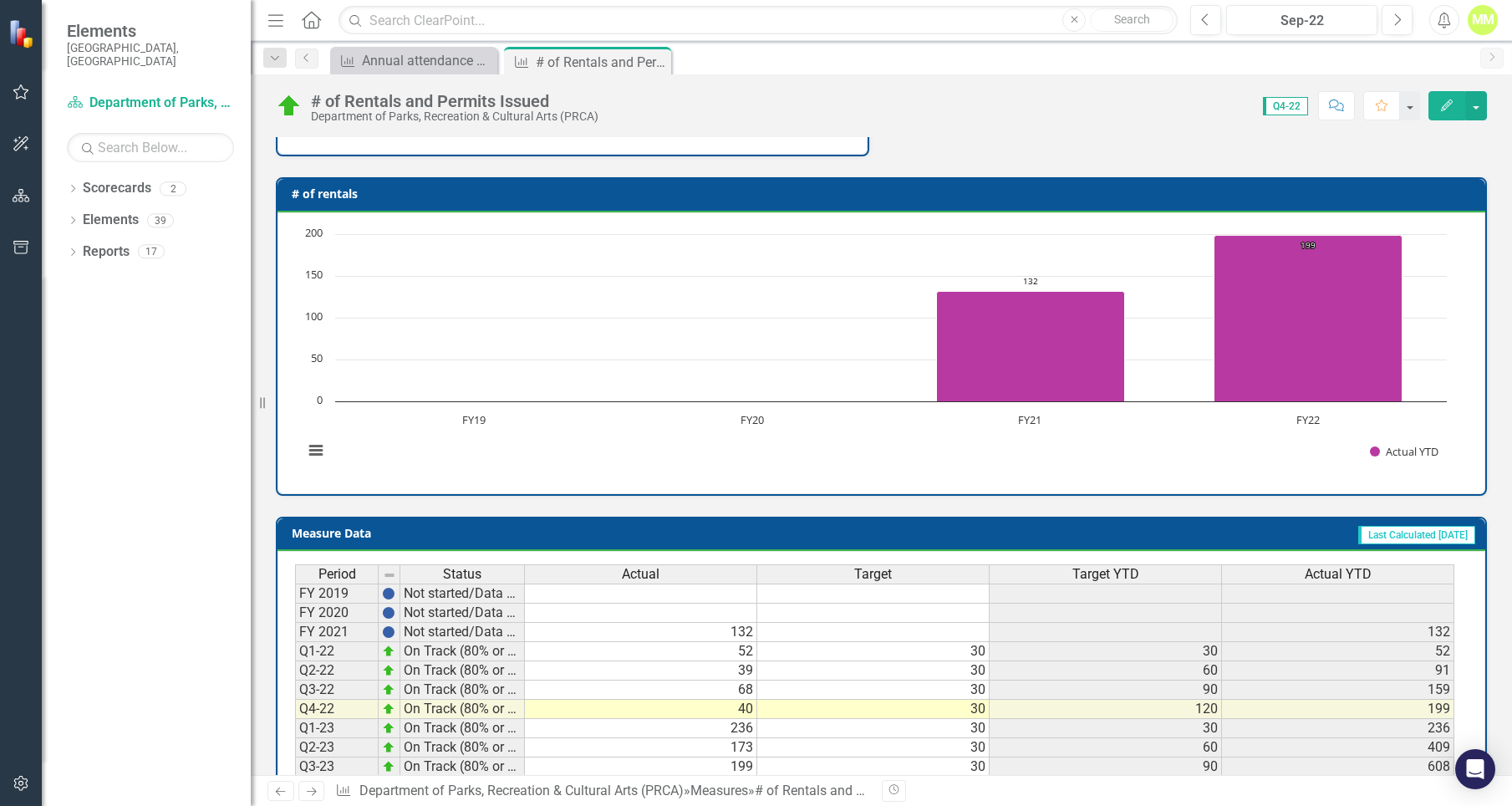
scroll to position [559, 0]
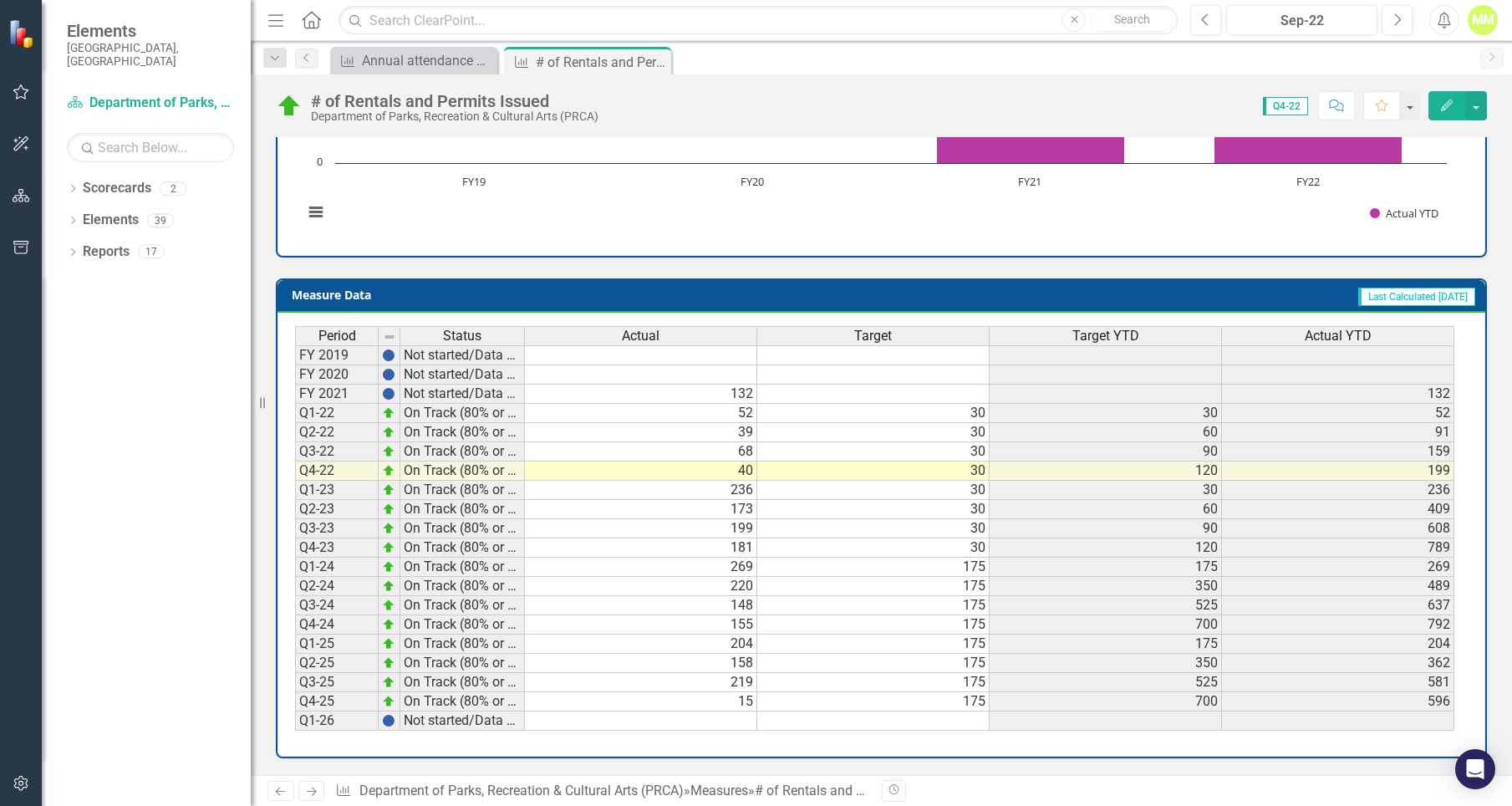
click at [736, 706] on td "15" at bounding box center [640, 701] width 232 height 20
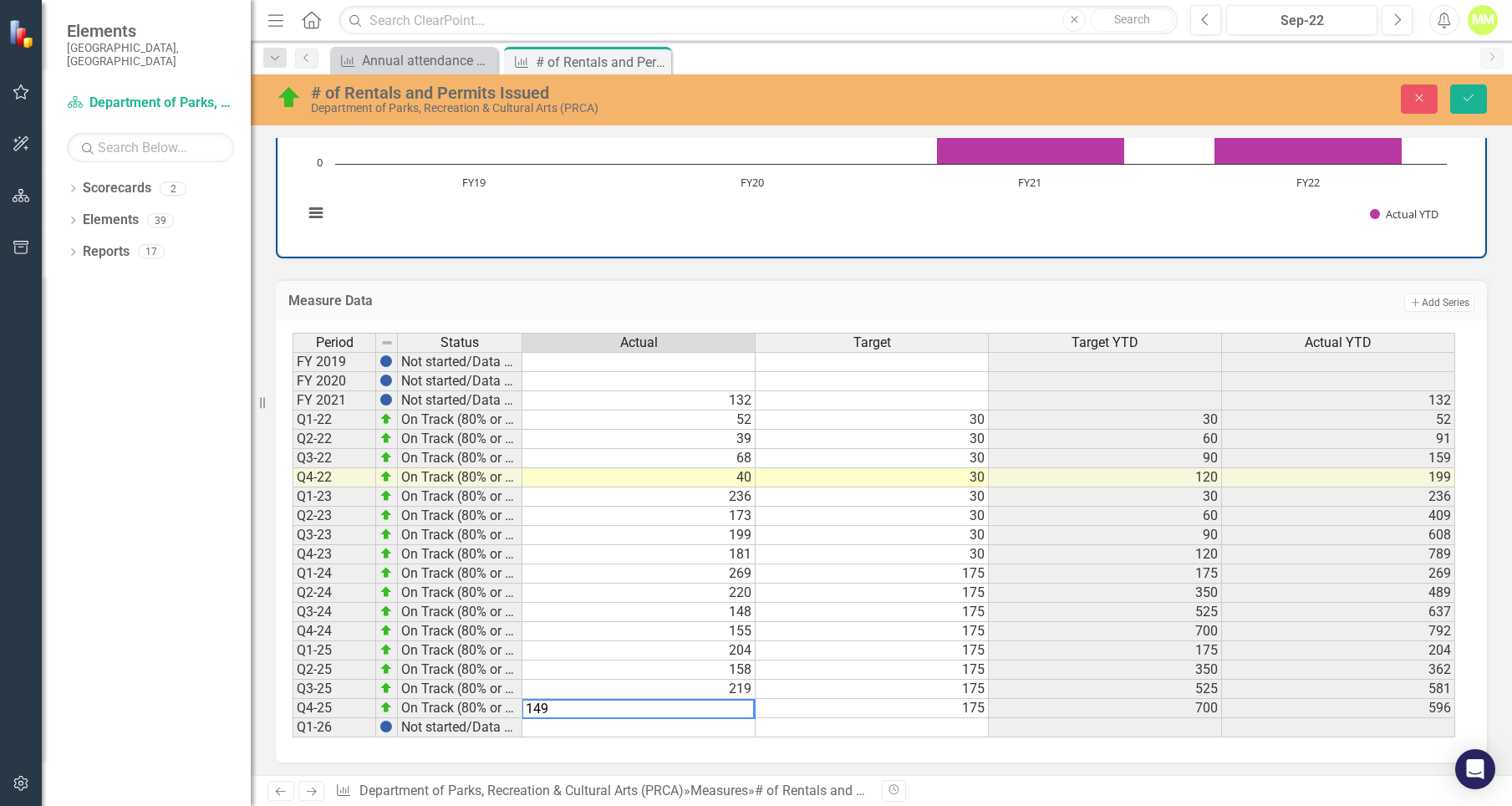
click at [622, 669] on td "158" at bounding box center [639, 670] width 233 height 20
type textarea "158"
click at [1466, 100] on icon "Save" at bounding box center [1468, 98] width 15 height 12
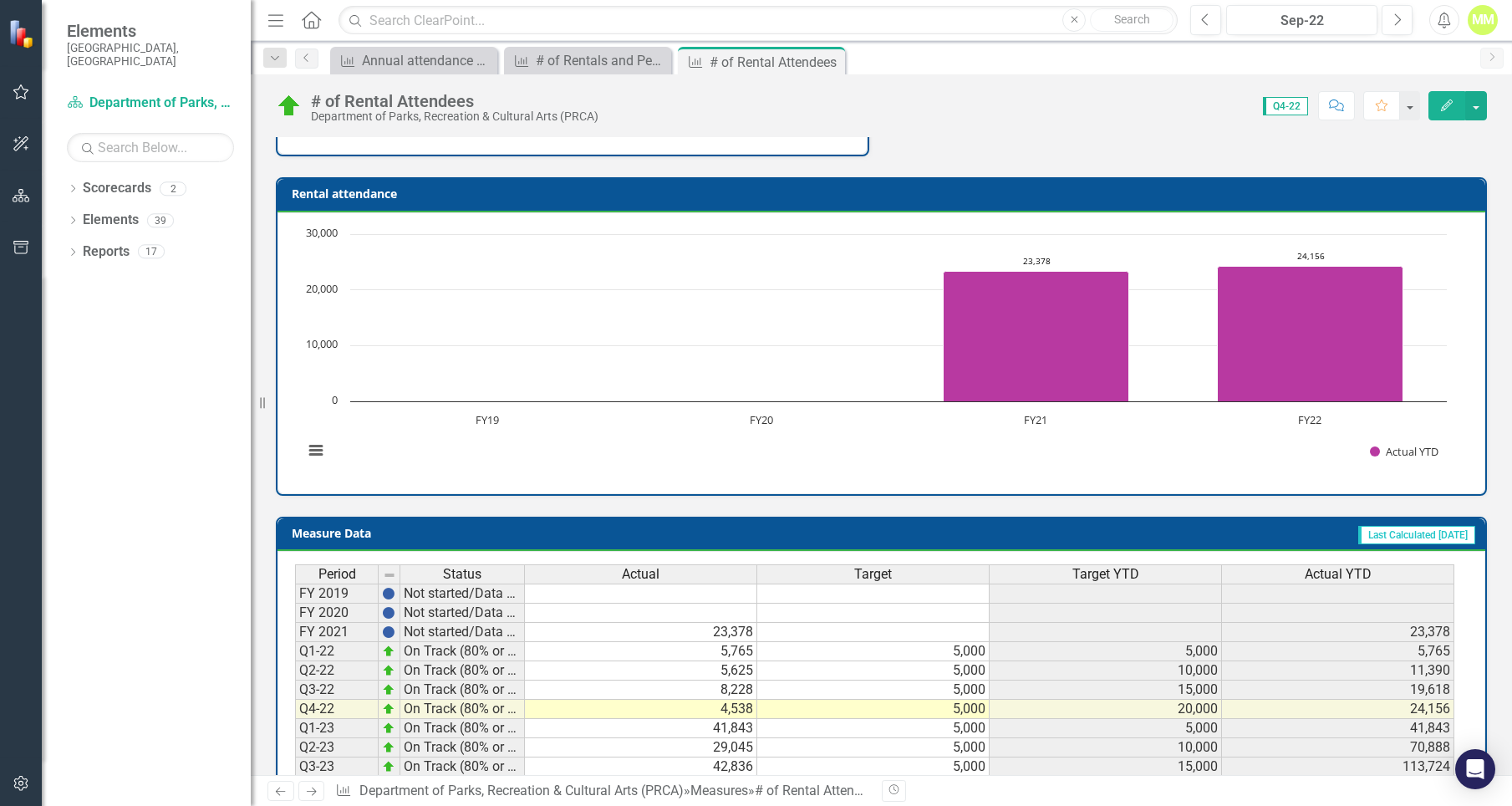
scroll to position [559, 0]
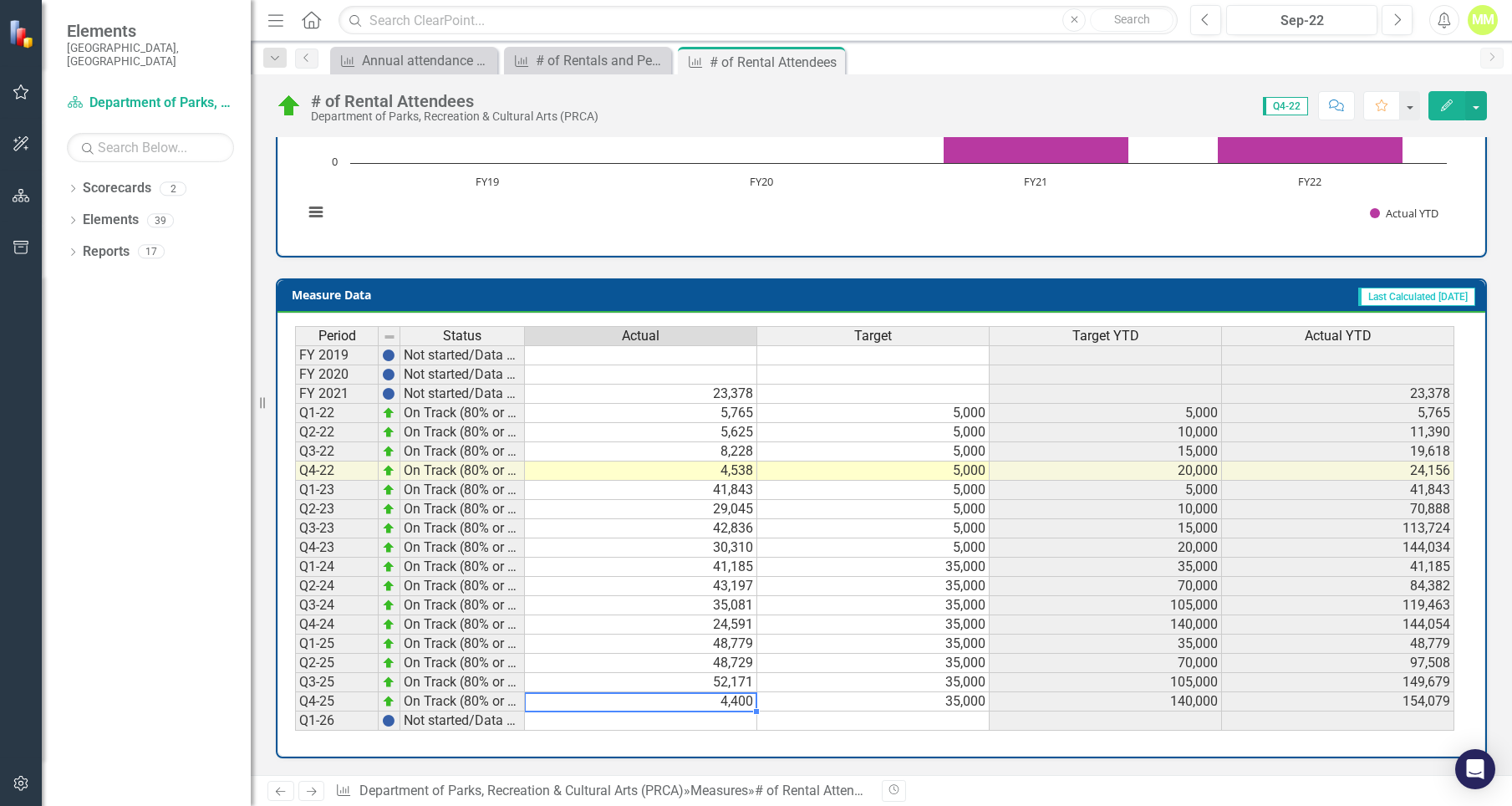
click at [714, 698] on td "4,400" at bounding box center [640, 701] width 232 height 20
click at [710, 701] on td "4,400" at bounding box center [640, 701] width 232 height 20
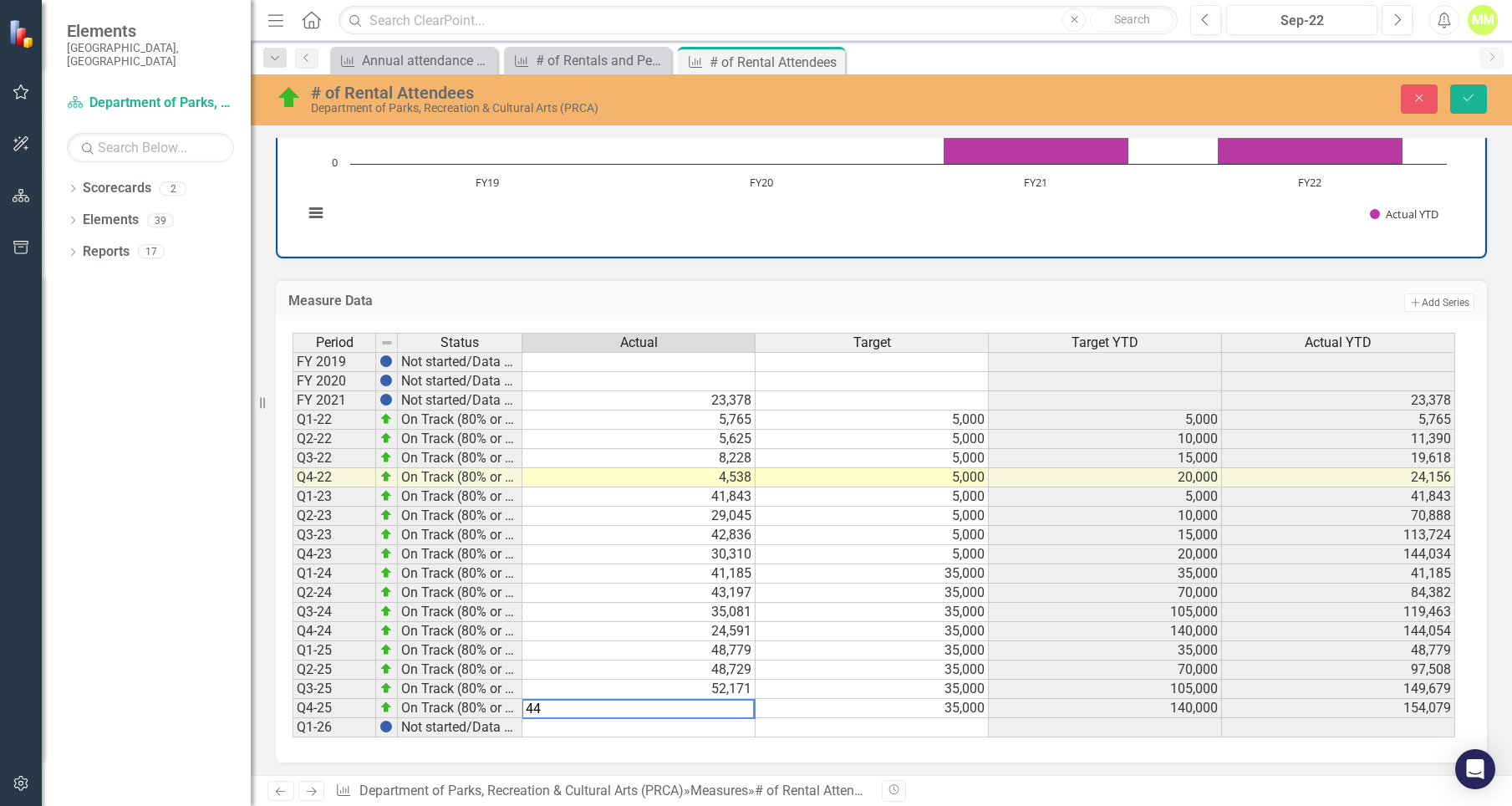
type textarea "4"
click at [293, 680] on div "Period Status Actual Target Target YTD Actual YTD FY 2019 Not started/Data not …" at bounding box center [293, 534] width 0 height 404
type textarea "52171"
click at [1461, 101] on icon "Save" at bounding box center [1468, 98] width 15 height 12
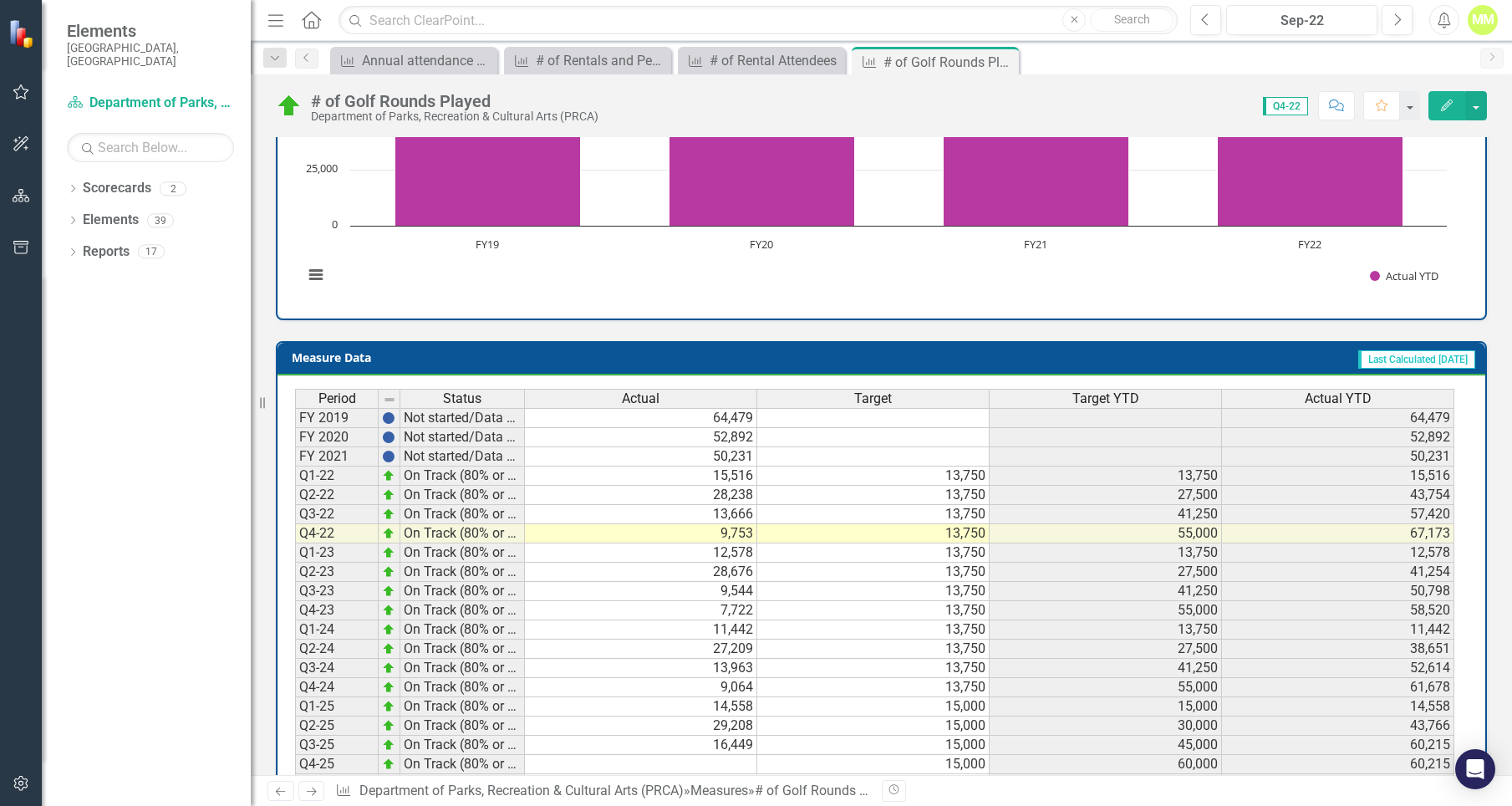
scroll to position [542, 0]
